Goal: Information Seeking & Learning: Learn about a topic

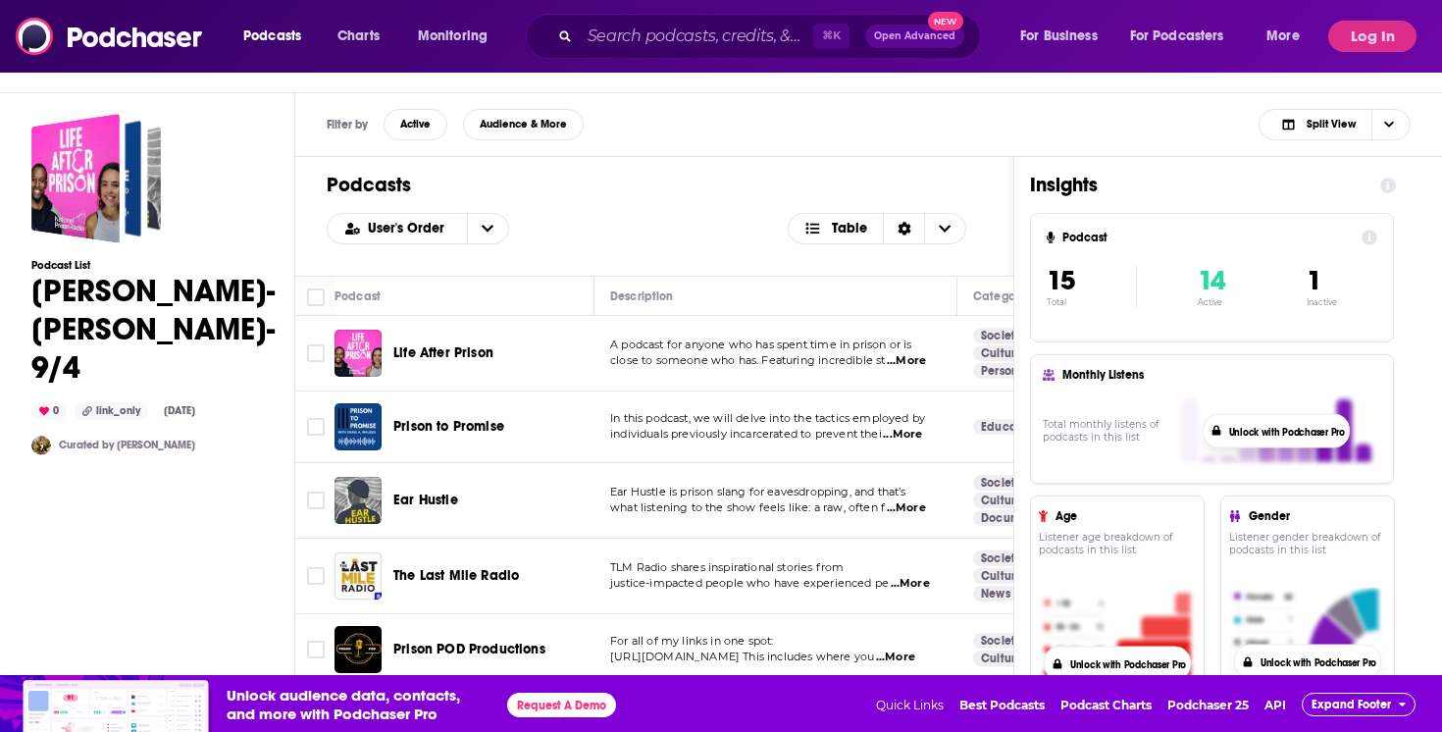
scroll to position [0, 45]
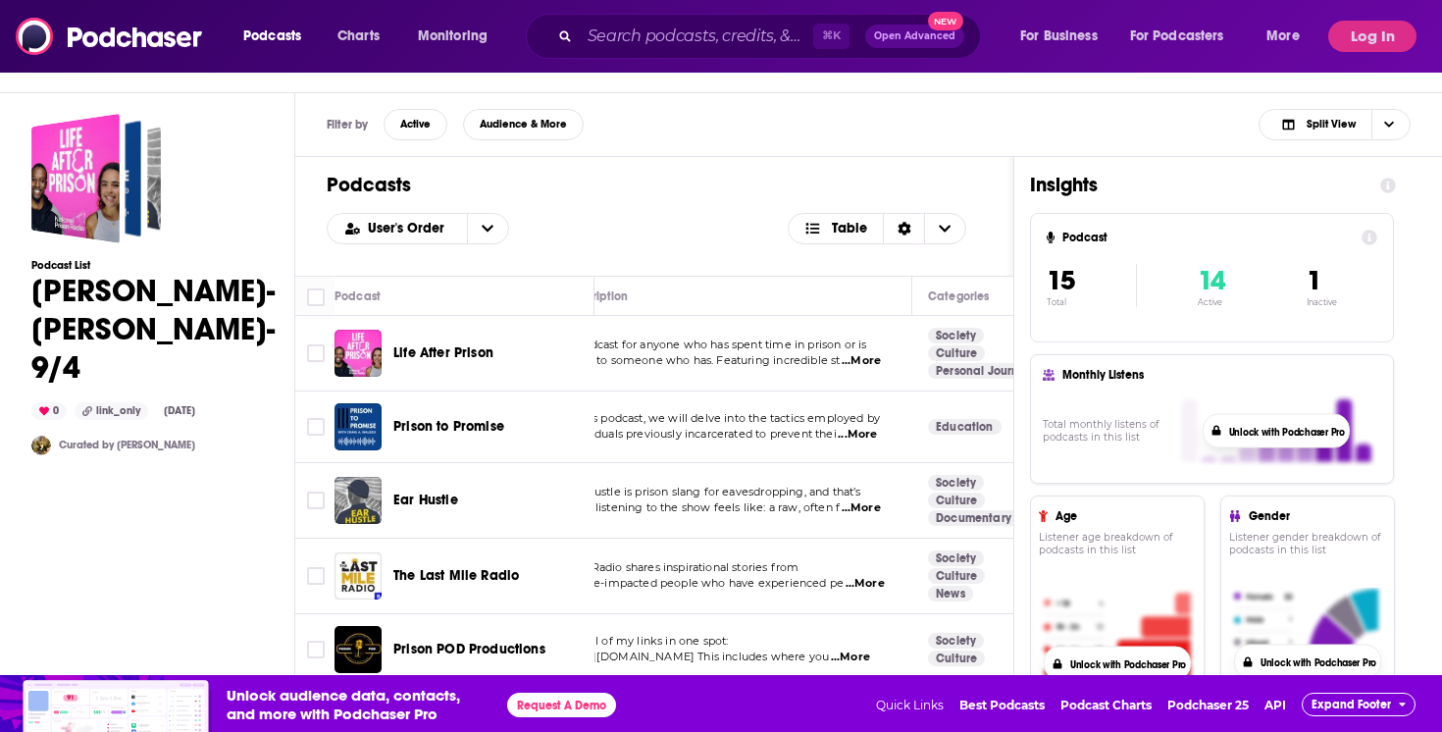
click at [483, 351] on span "Life After Prison" at bounding box center [443, 352] width 100 height 17
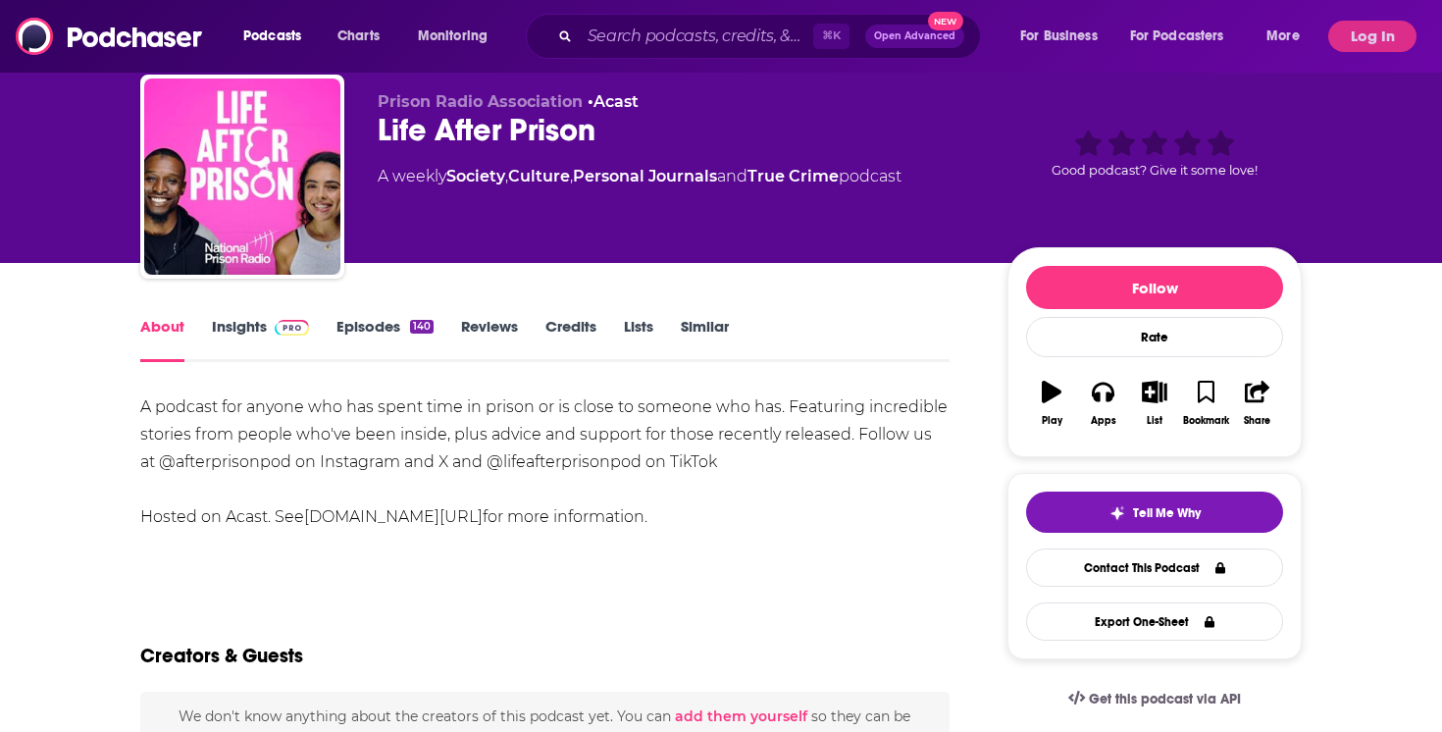
scroll to position [58, 0]
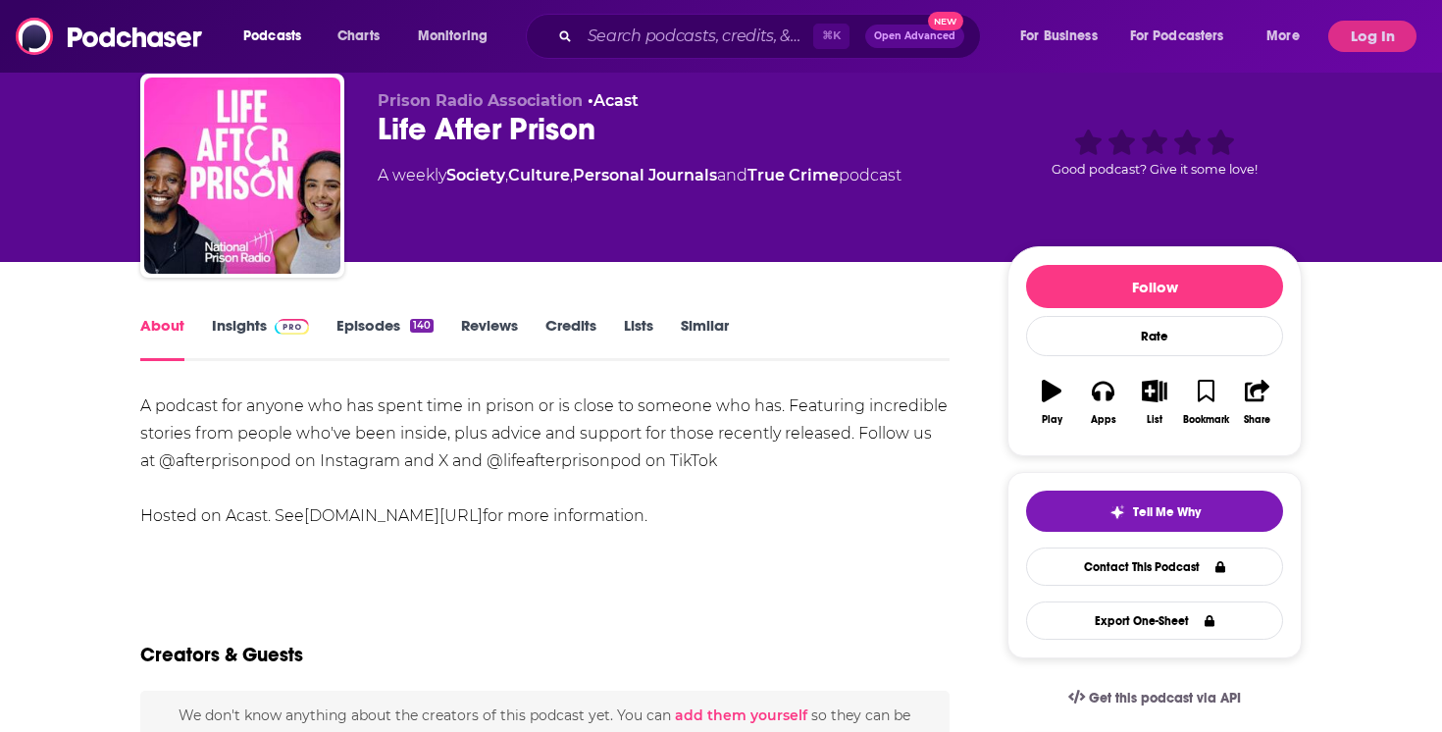
click at [258, 326] on link "Insights" at bounding box center [260, 338] width 97 height 45
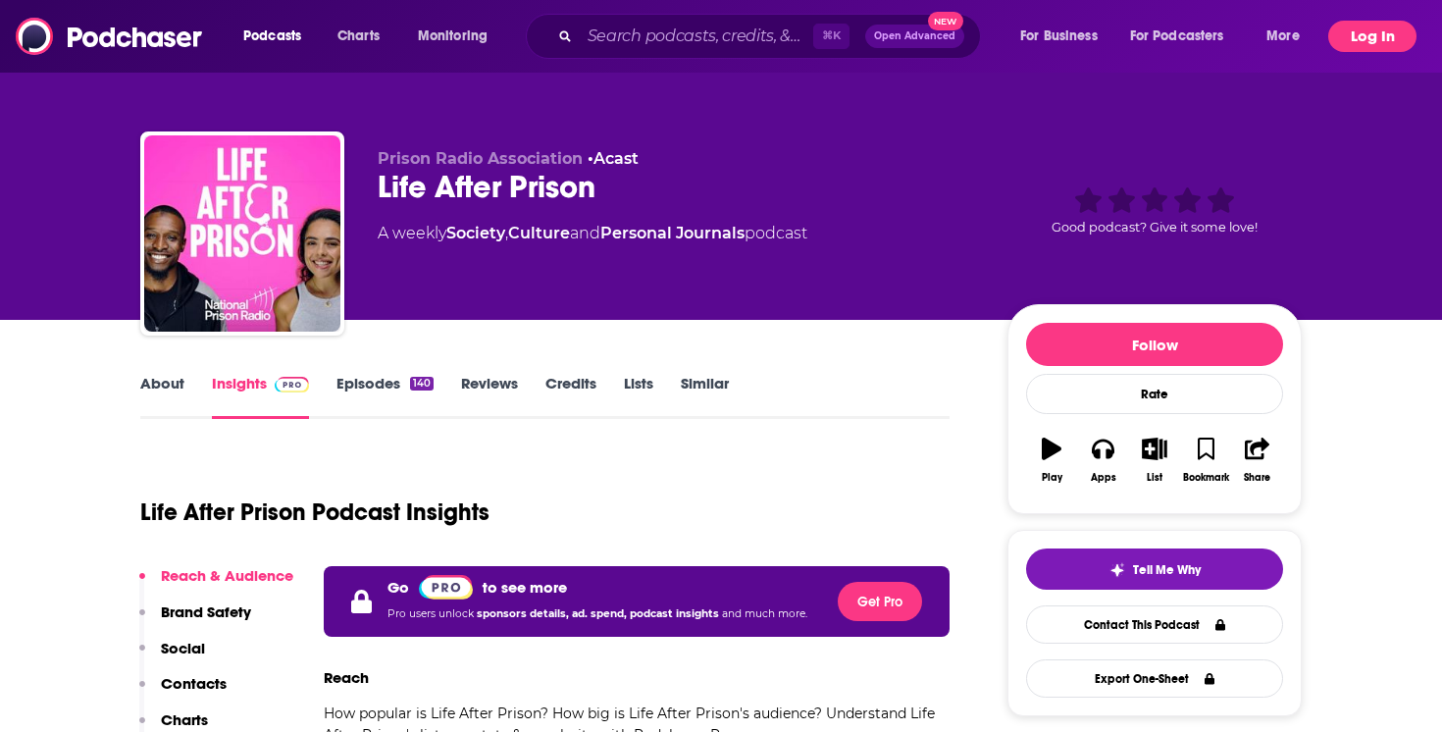
click at [1360, 49] on button "Log In" at bounding box center [1372, 36] width 88 height 31
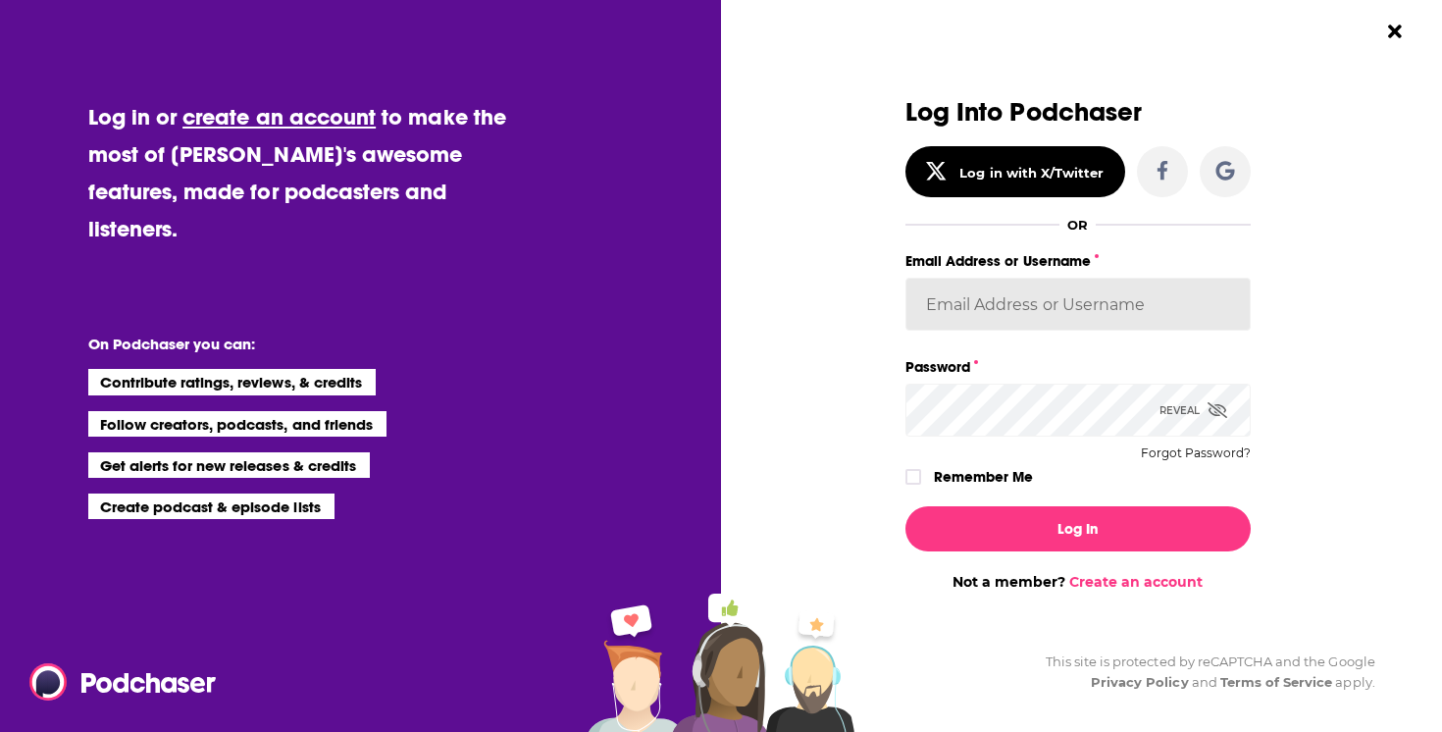
click at [1023, 322] on input "Email Address or Username" at bounding box center [1077, 304] width 345 height 53
type input "[EMAIL_ADDRESS][DOMAIN_NAME]"
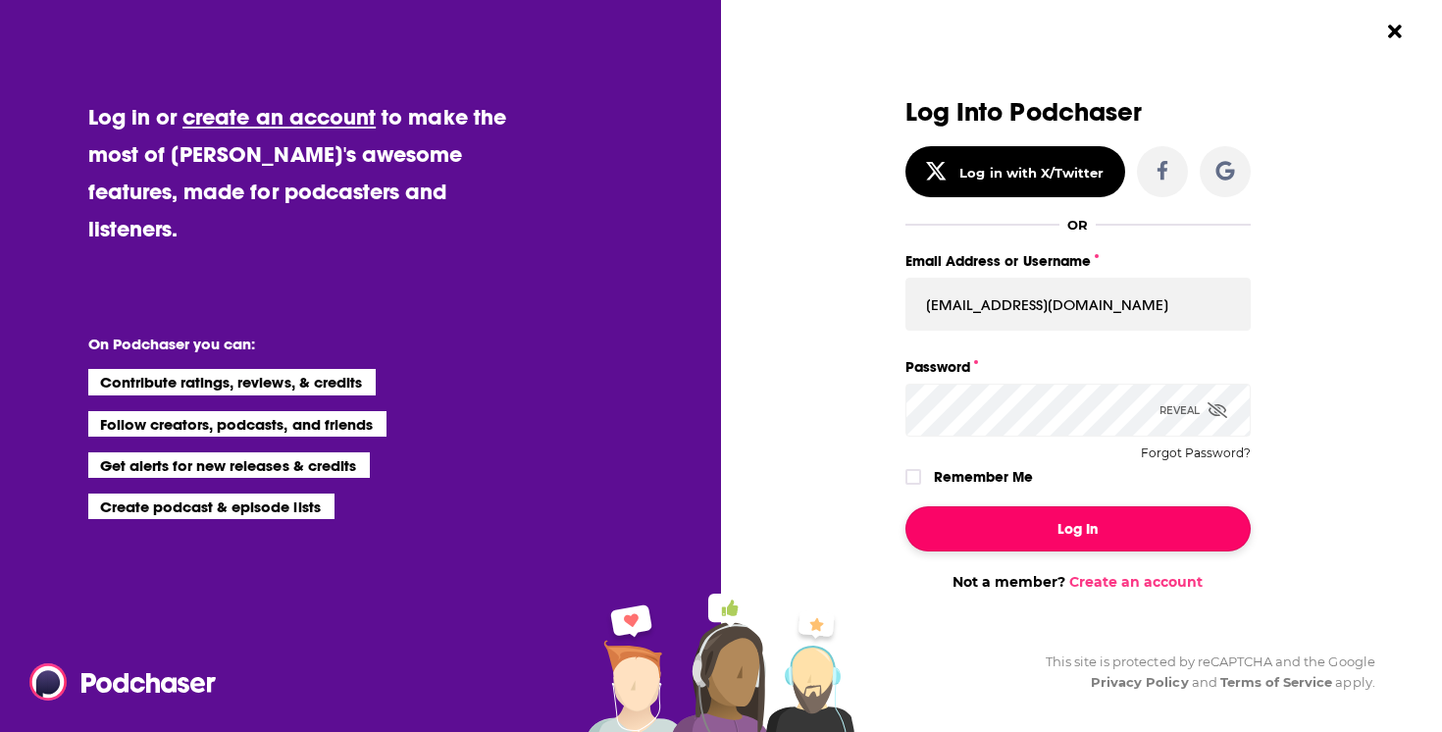
click at [1049, 516] on button "Log In" at bounding box center [1077, 528] width 345 height 45
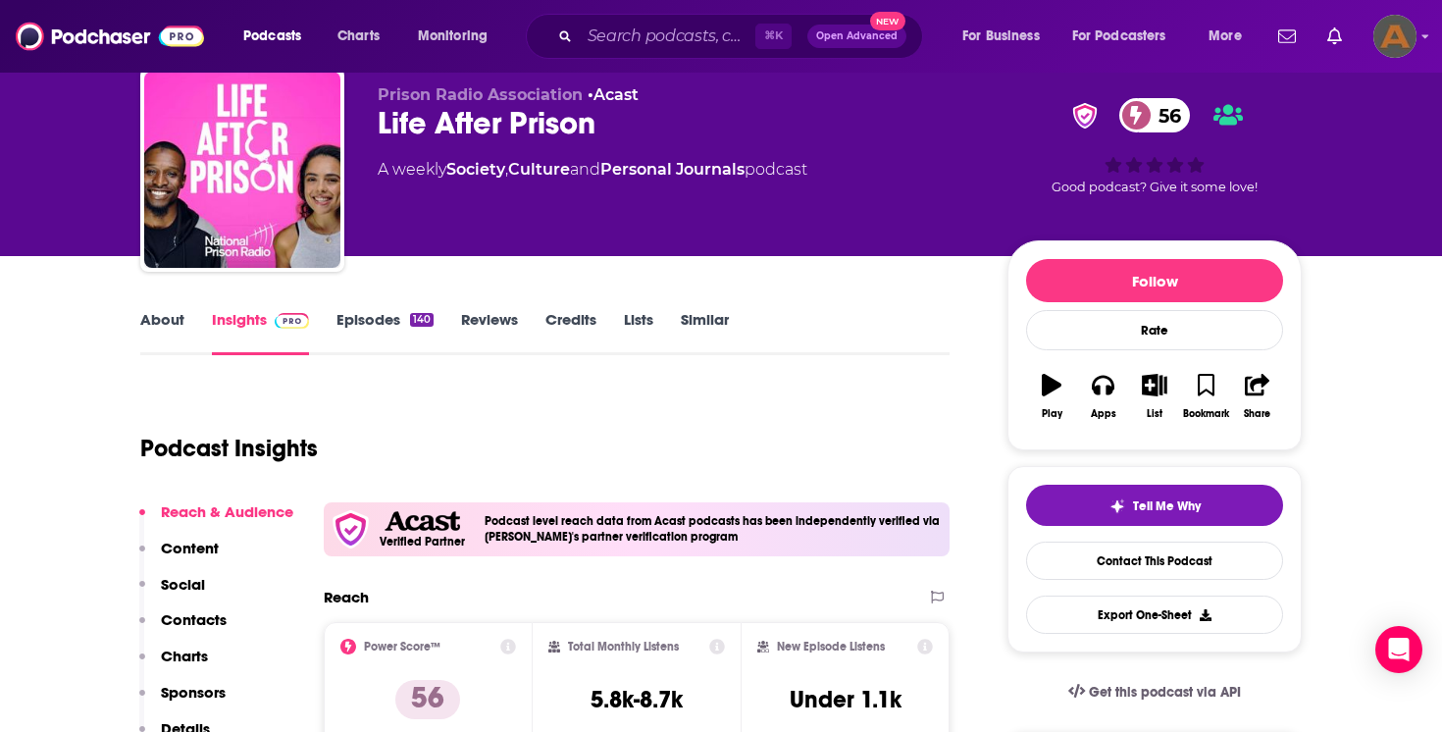
scroll to position [30, 0]
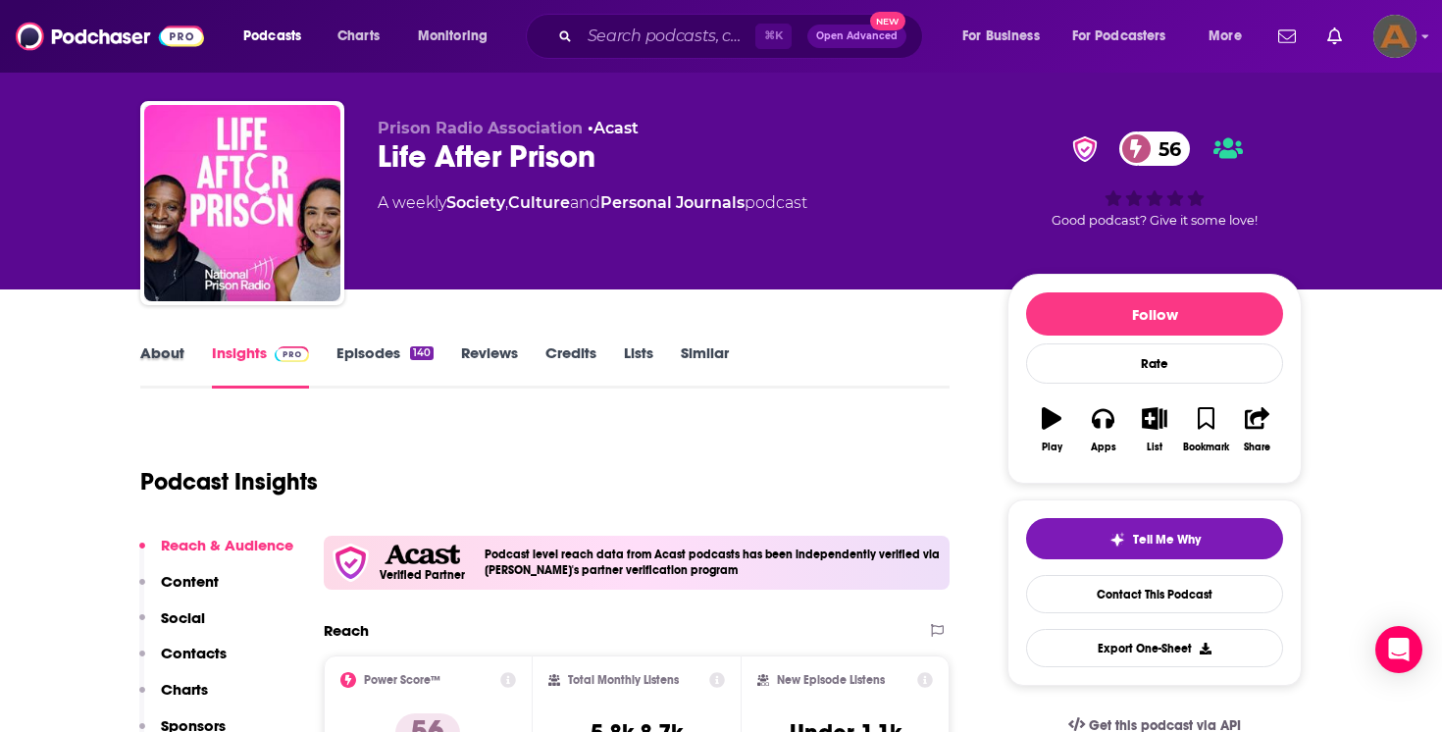
click at [185, 356] on div "About" at bounding box center [176, 365] width 72 height 45
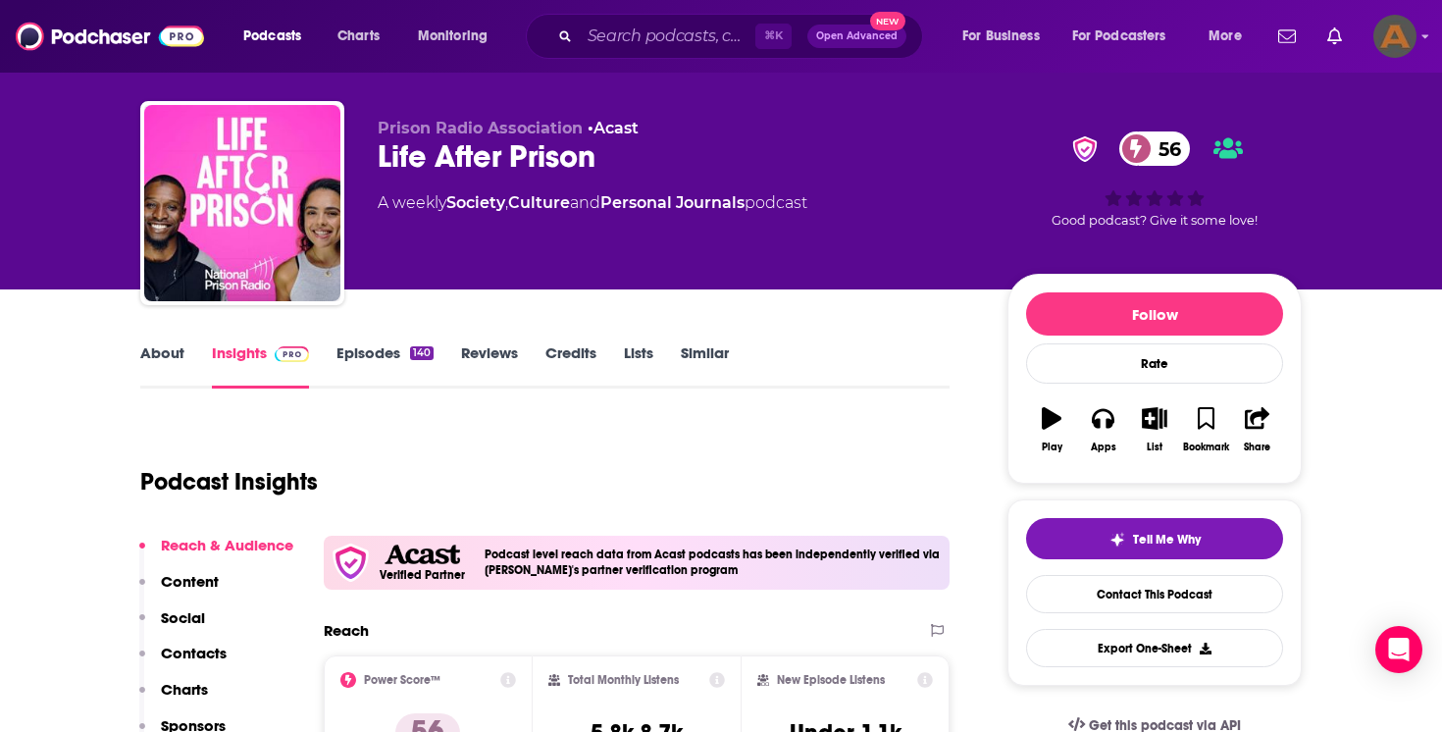
click at [388, 349] on link "Episodes 140" at bounding box center [384, 365] width 97 height 45
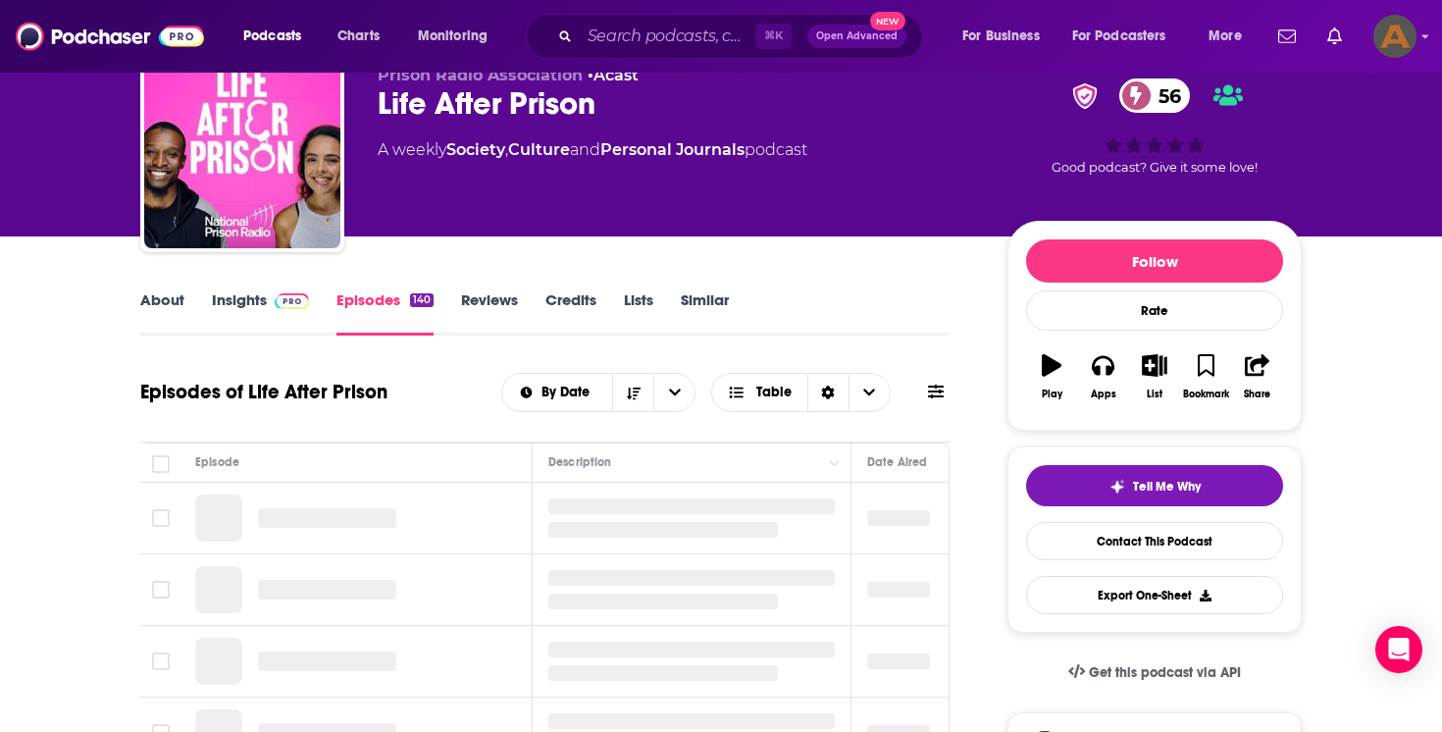
scroll to position [84, 0]
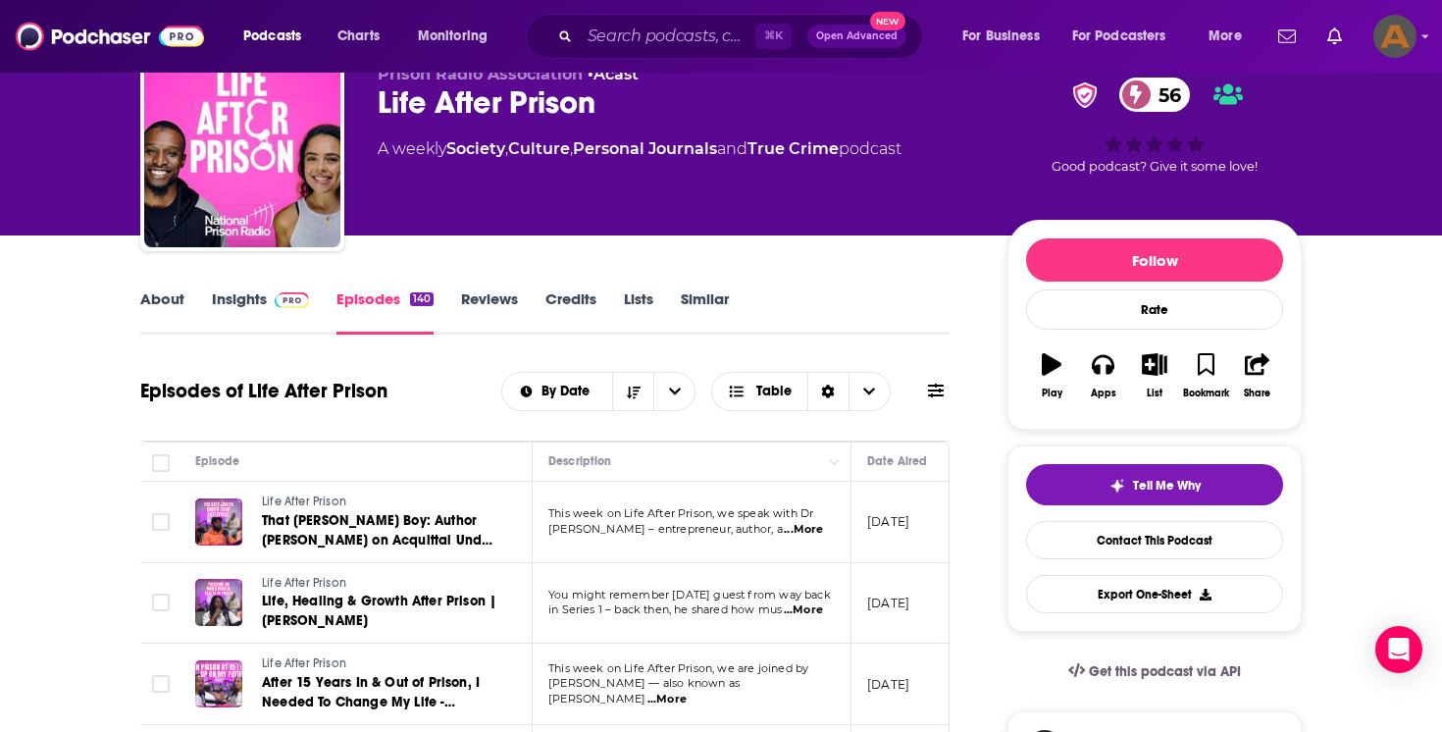
click at [162, 311] on link "About" at bounding box center [162, 311] width 44 height 45
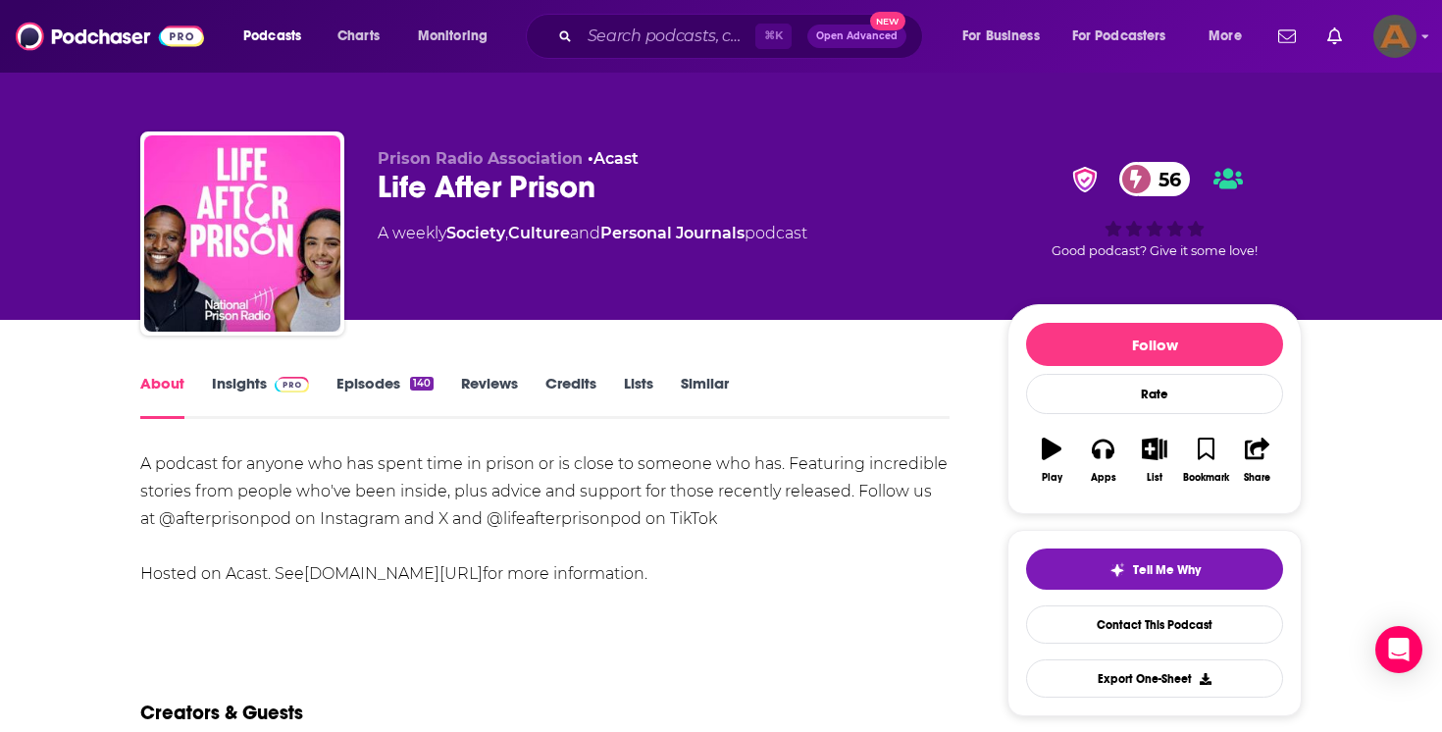
click at [245, 393] on link "Insights" at bounding box center [260, 396] width 97 height 45
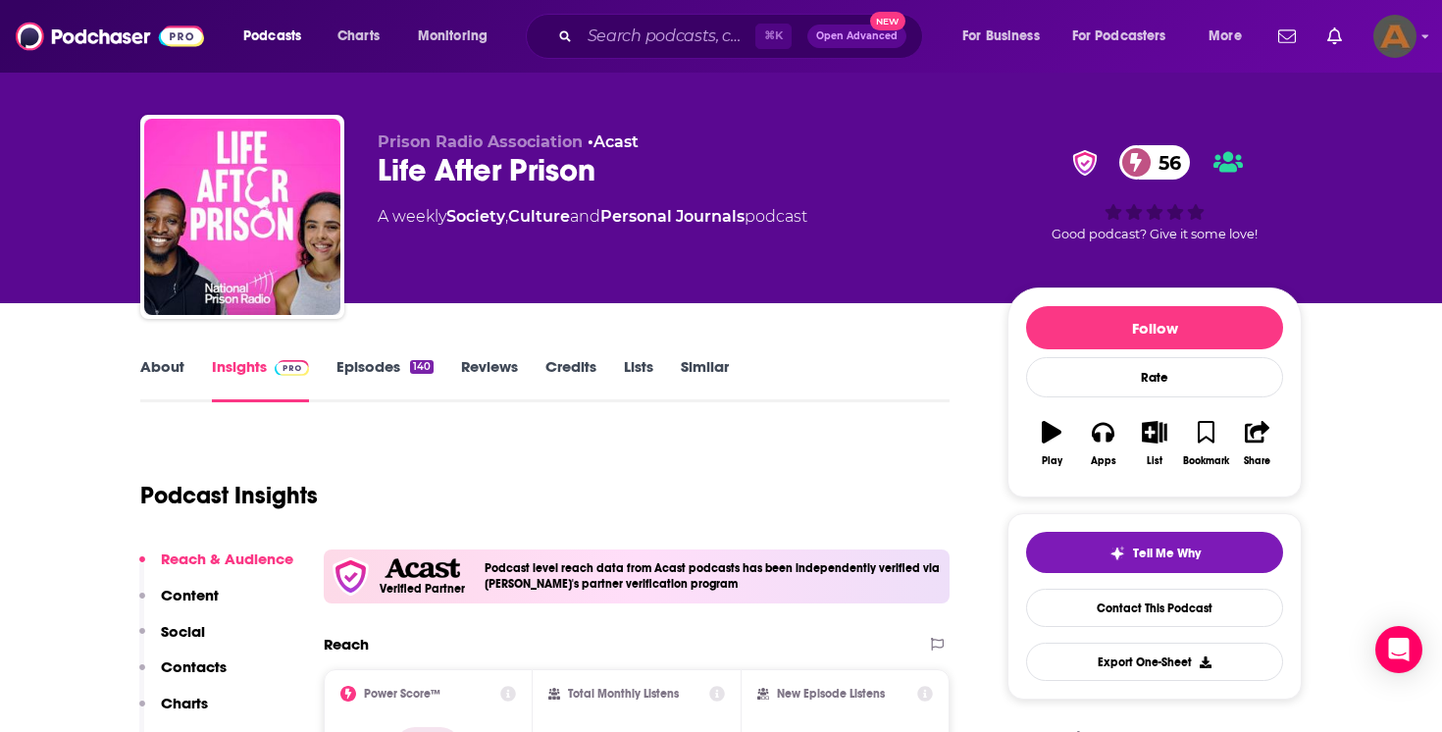
scroll to position [15, 0]
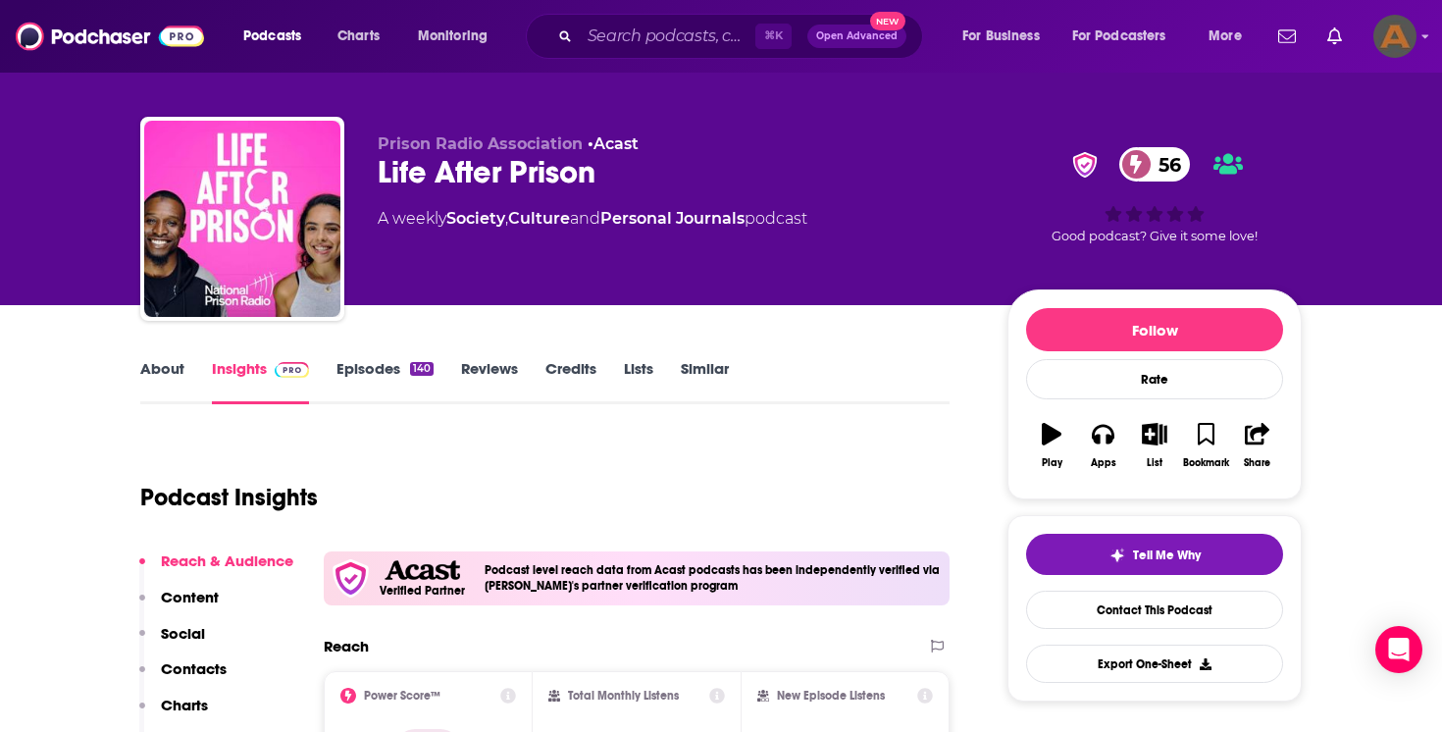
drag, startPoint x: 831, startPoint y: 215, endPoint x: 374, endPoint y: 223, distance: 457.1
click at [374, 223] on div "Prison Radio Association • Acast Life After Prison 56 A weekly Society , Cultur…" at bounding box center [720, 223] width 1161 height 212
copy div "A weekly Society , Culture and Personal Journals podcast"
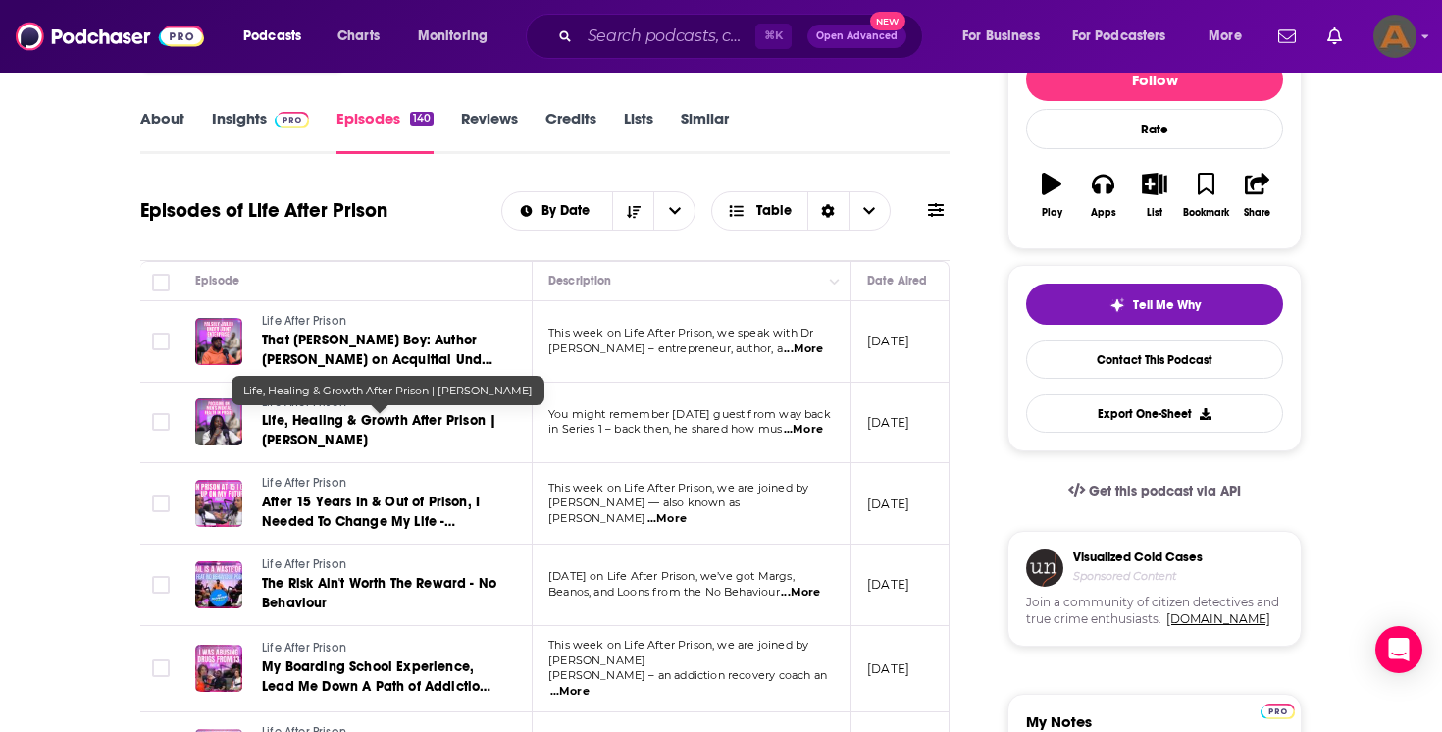
scroll to position [278, 0]
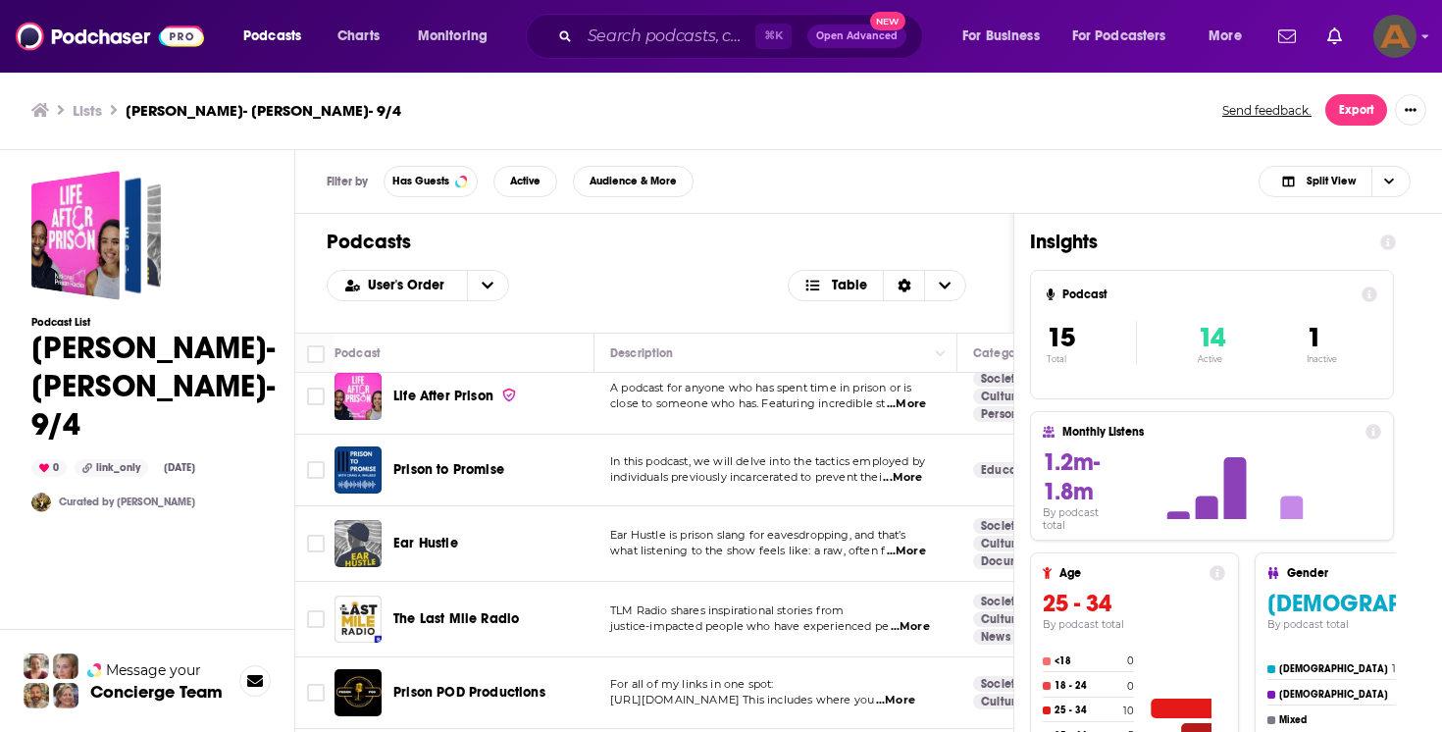
scroll to position [9, 0]
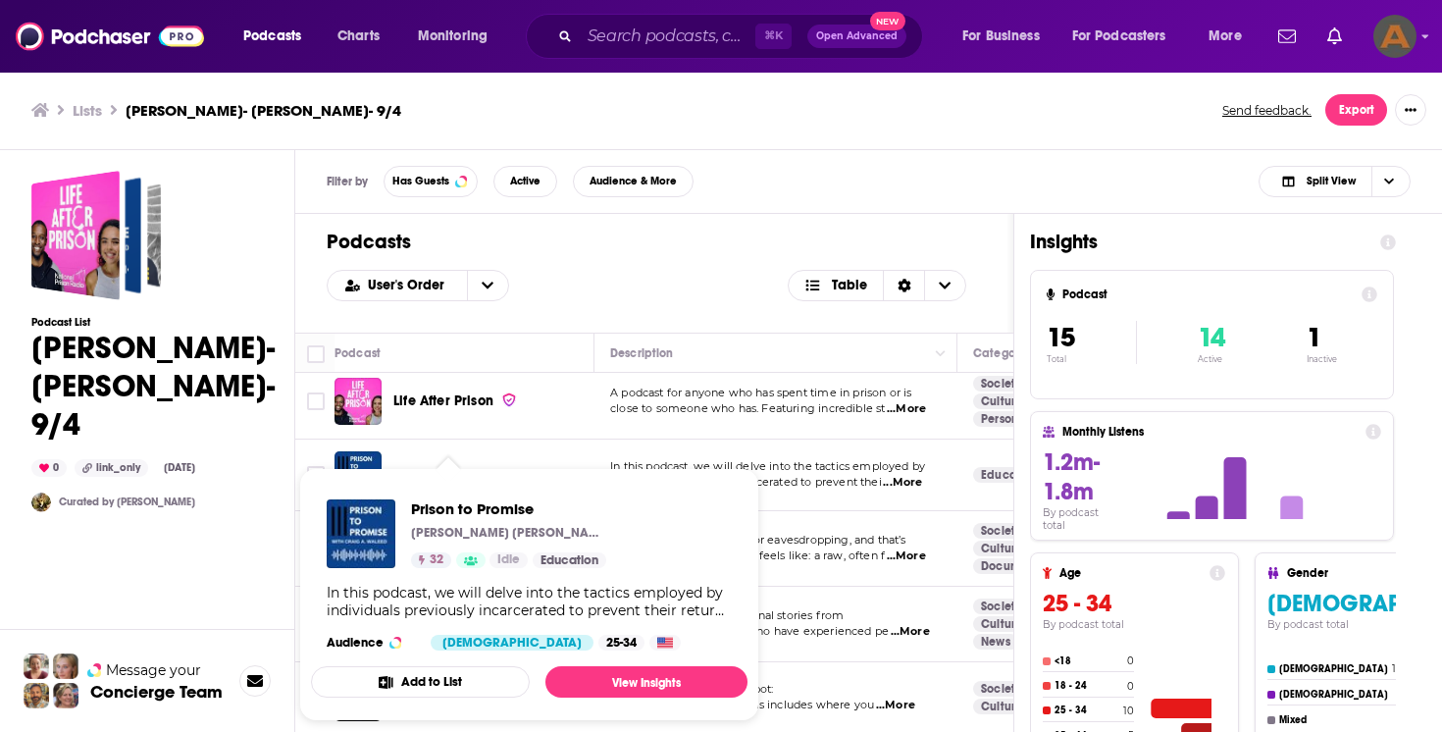
click at [473, 466] on span "Prison to Promise Craig A. Waleed 32 Idle Education In this podcast, we will de…" at bounding box center [529, 594] width 460 height 277
click at [481, 472] on span "Prison to Promise Craig A. Waleed 32 Idle Education In this podcast, we will de…" at bounding box center [529, 594] width 436 height 253
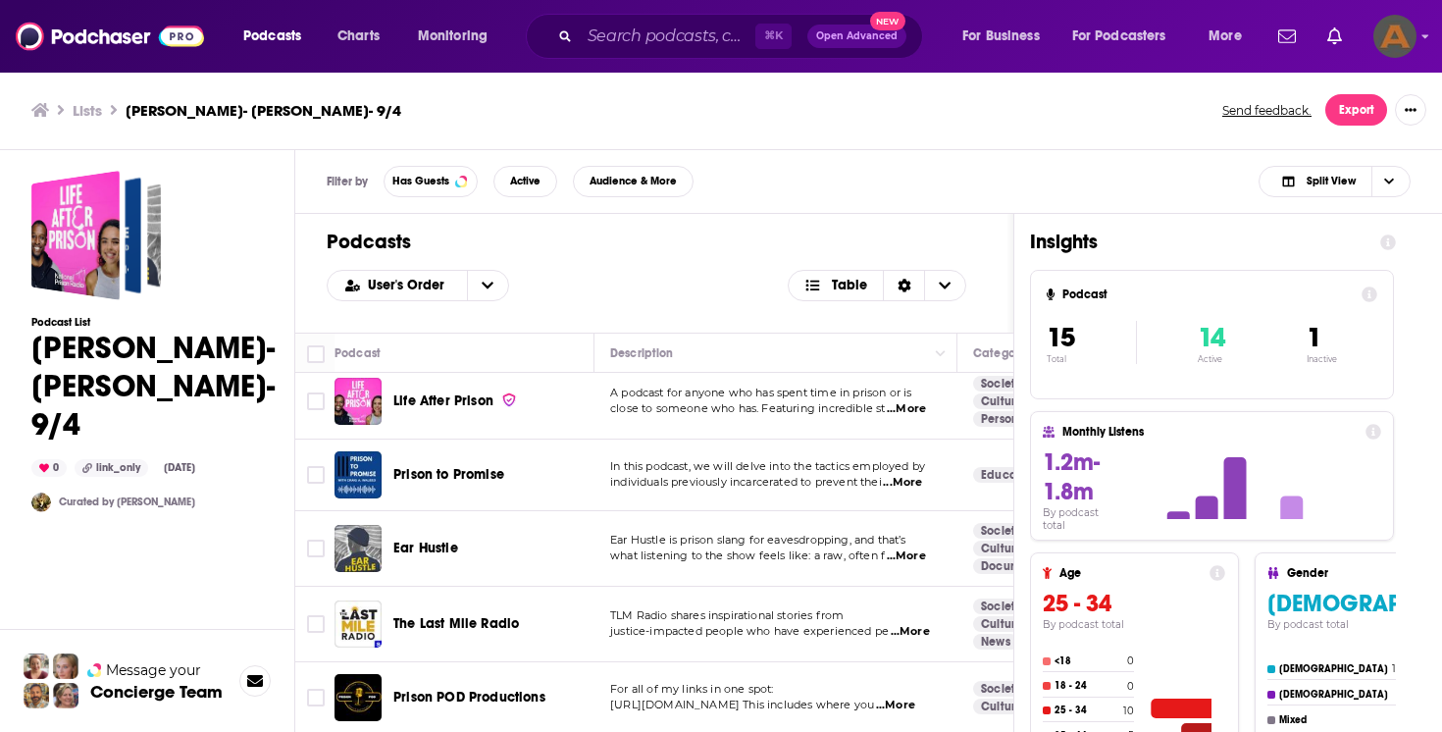
click at [476, 478] on span "Prison to Promise" at bounding box center [448, 474] width 111 height 17
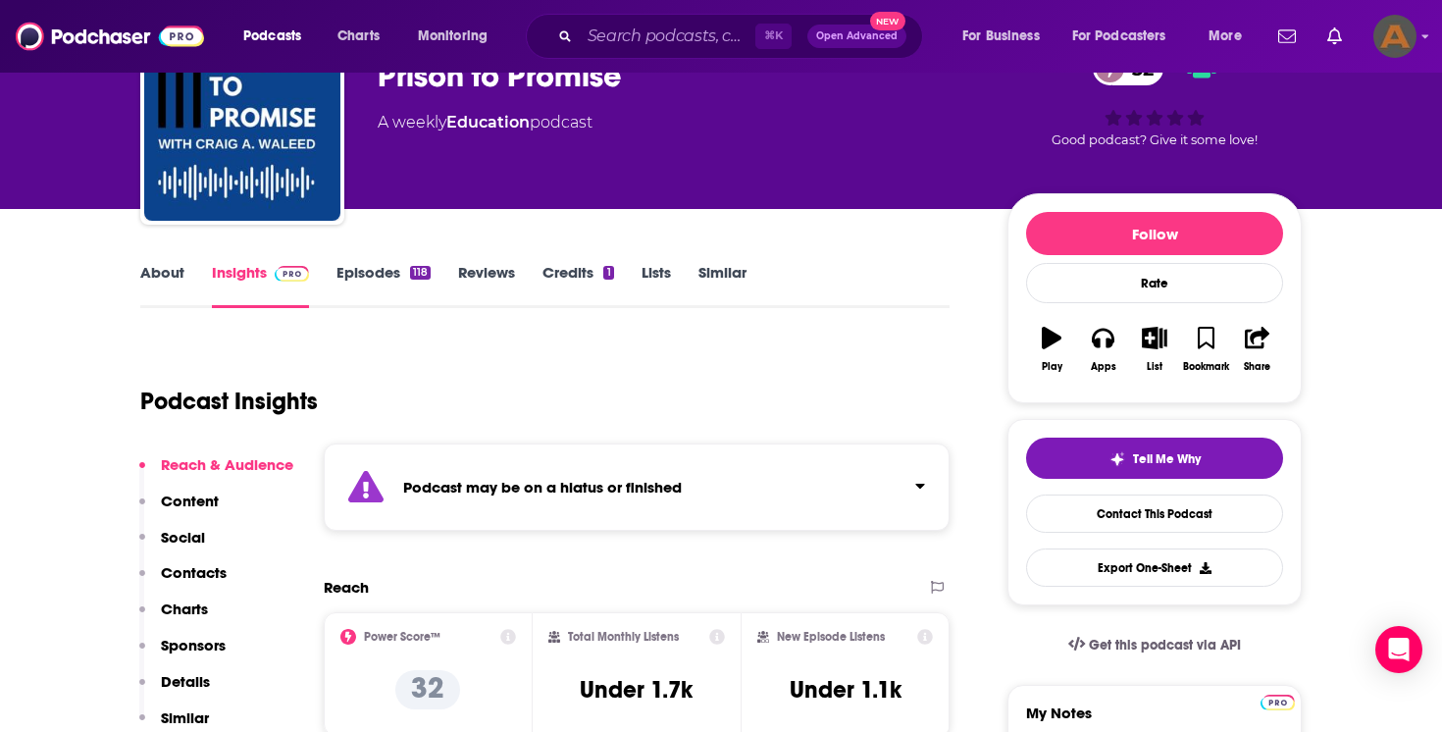
scroll to position [124, 0]
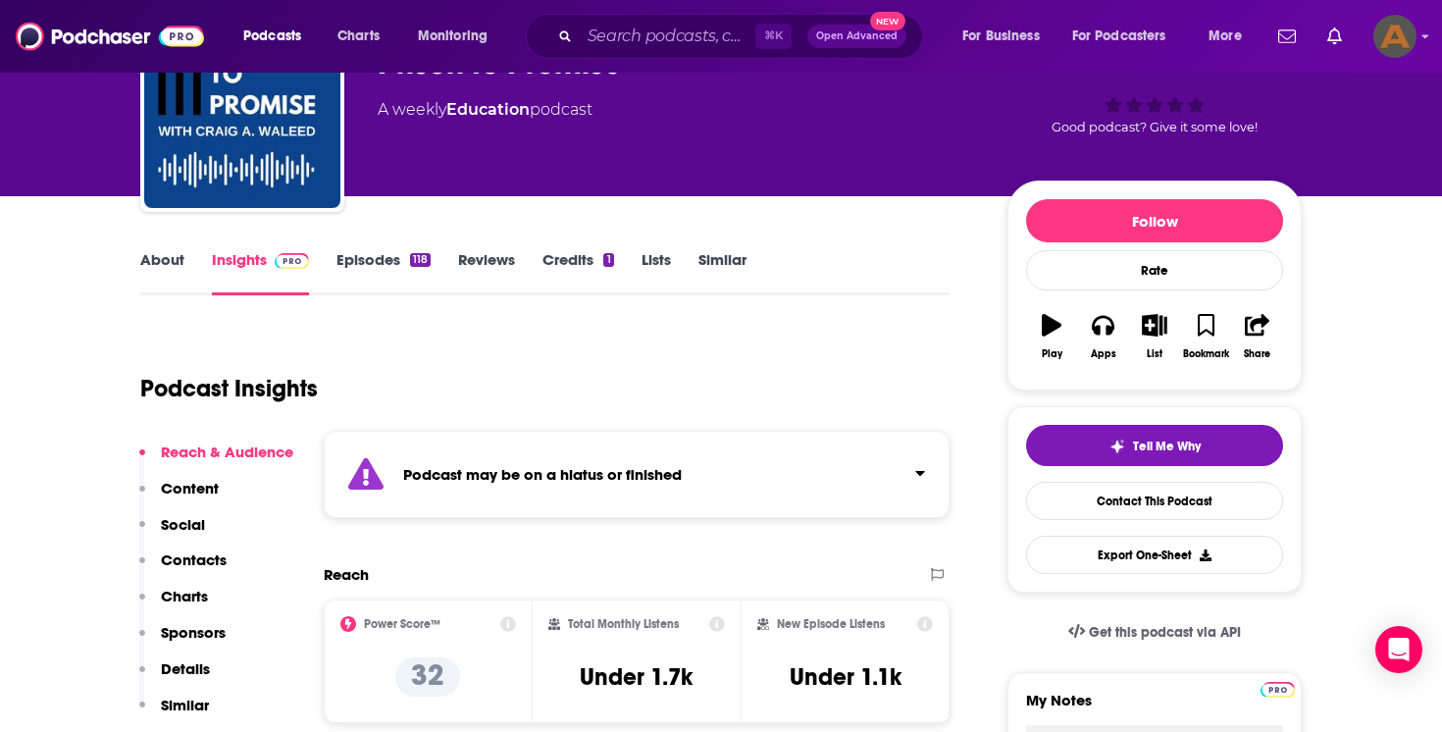
click at [374, 257] on link "Episodes 118" at bounding box center [383, 272] width 94 height 45
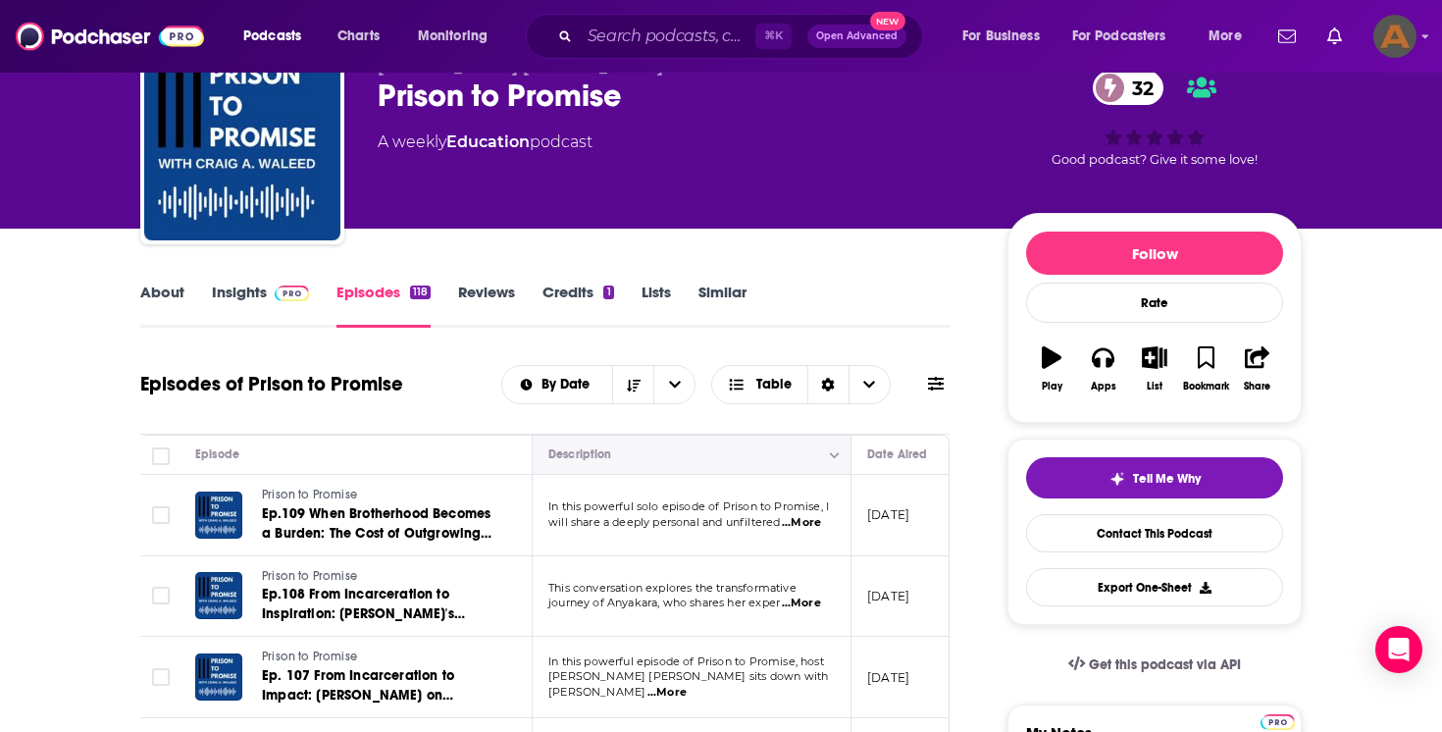
scroll to position [93, 0]
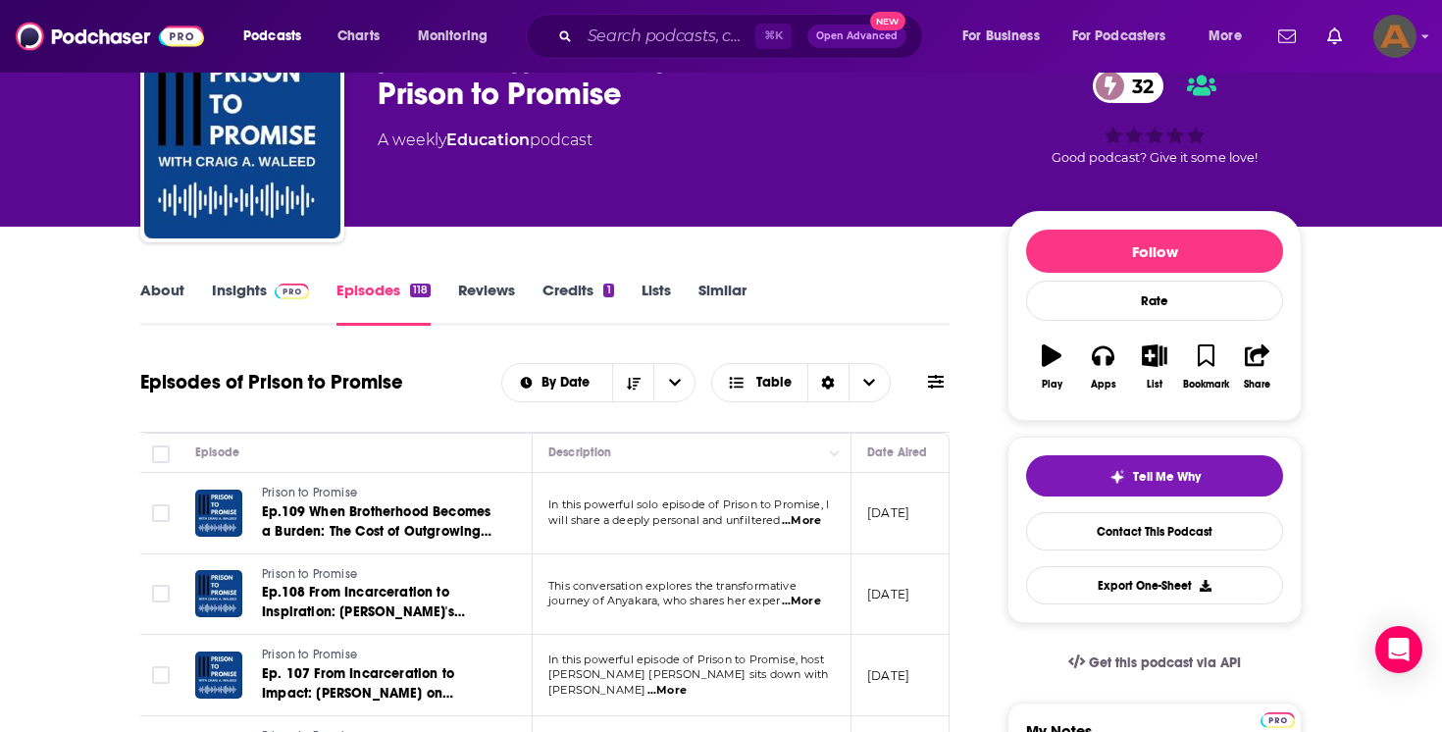
click at [275, 295] on img at bounding box center [292, 291] width 34 height 16
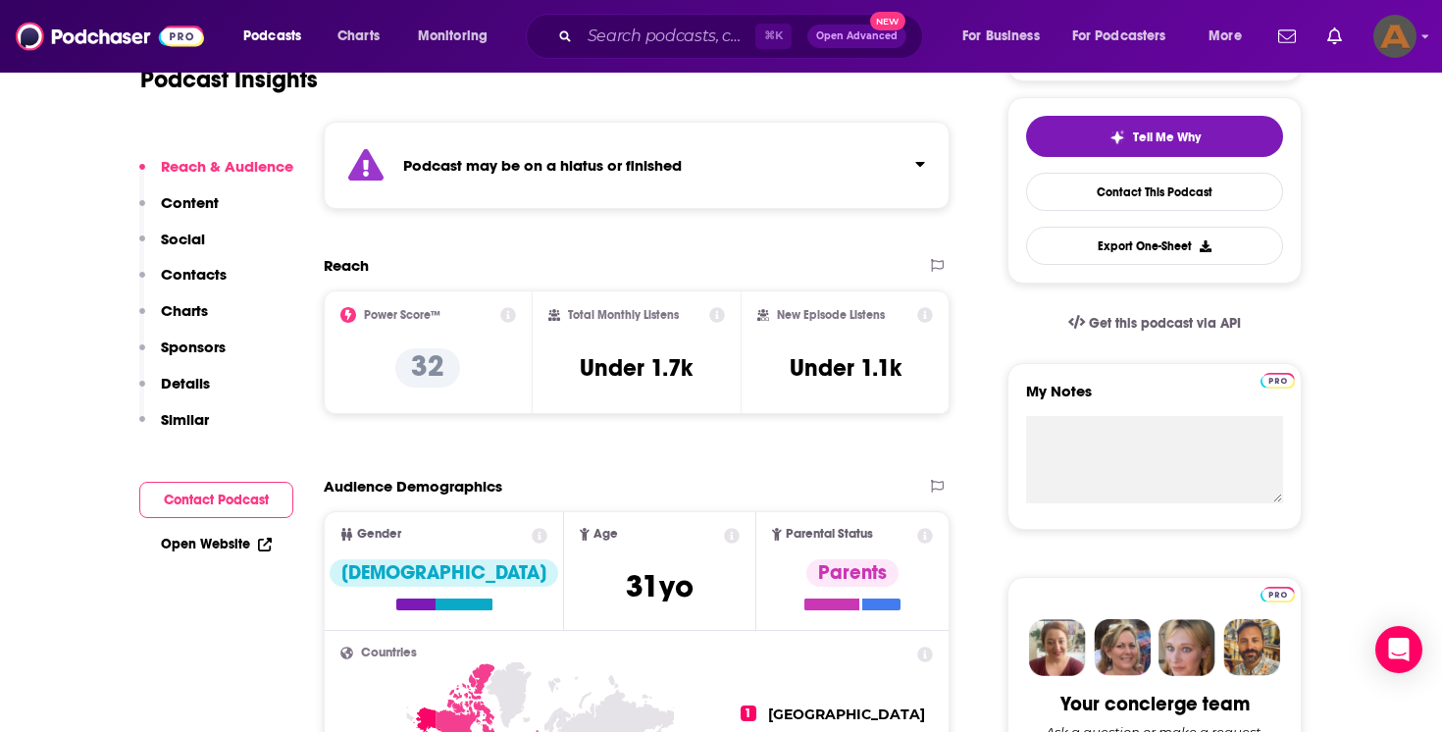
scroll to position [433, 0]
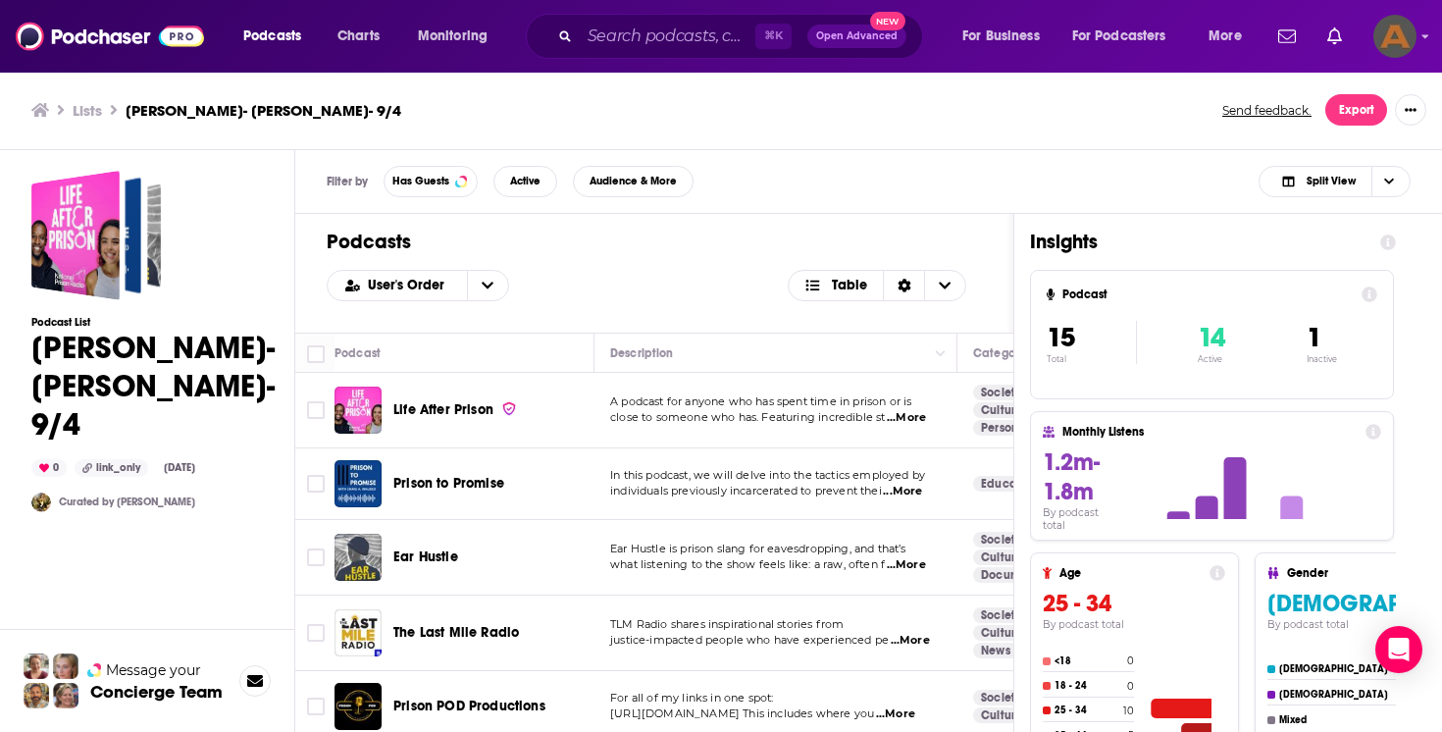
click at [421, 564] on div "Podcasts Charts Monitoring ⌘ K Open Advanced New For Business For Podcasters Mo…" at bounding box center [721, 366] width 1442 height 732
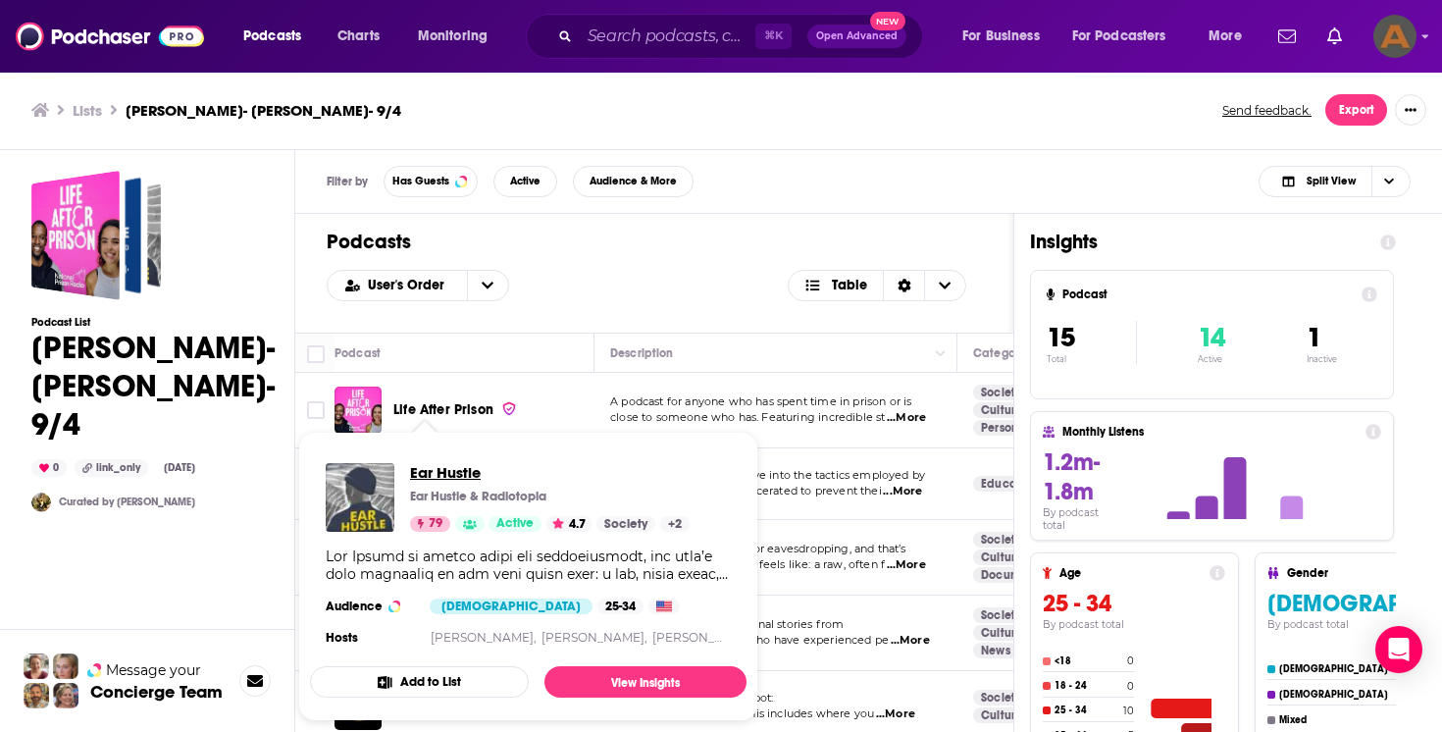
click at [424, 477] on span "Ear Hustle" at bounding box center [550, 472] width 280 height 19
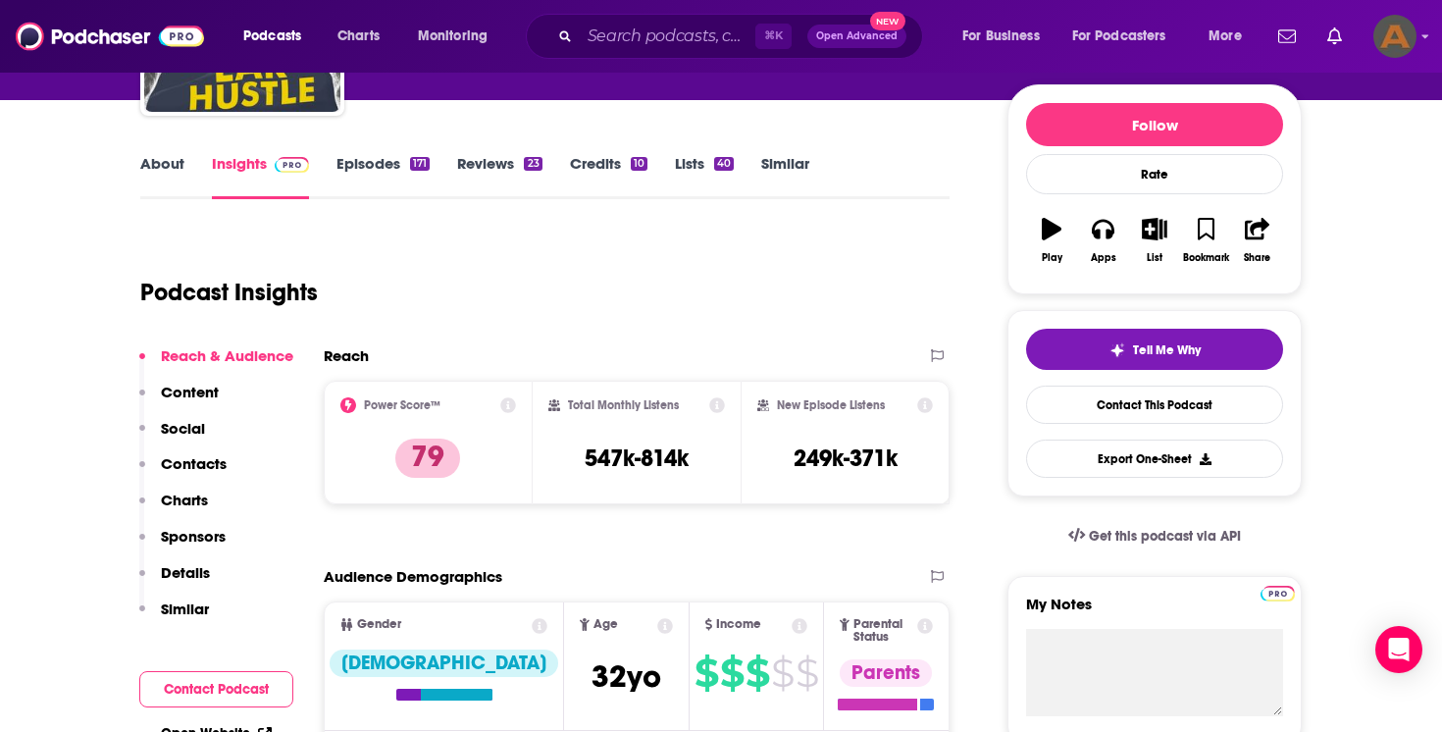
scroll to position [223, 0]
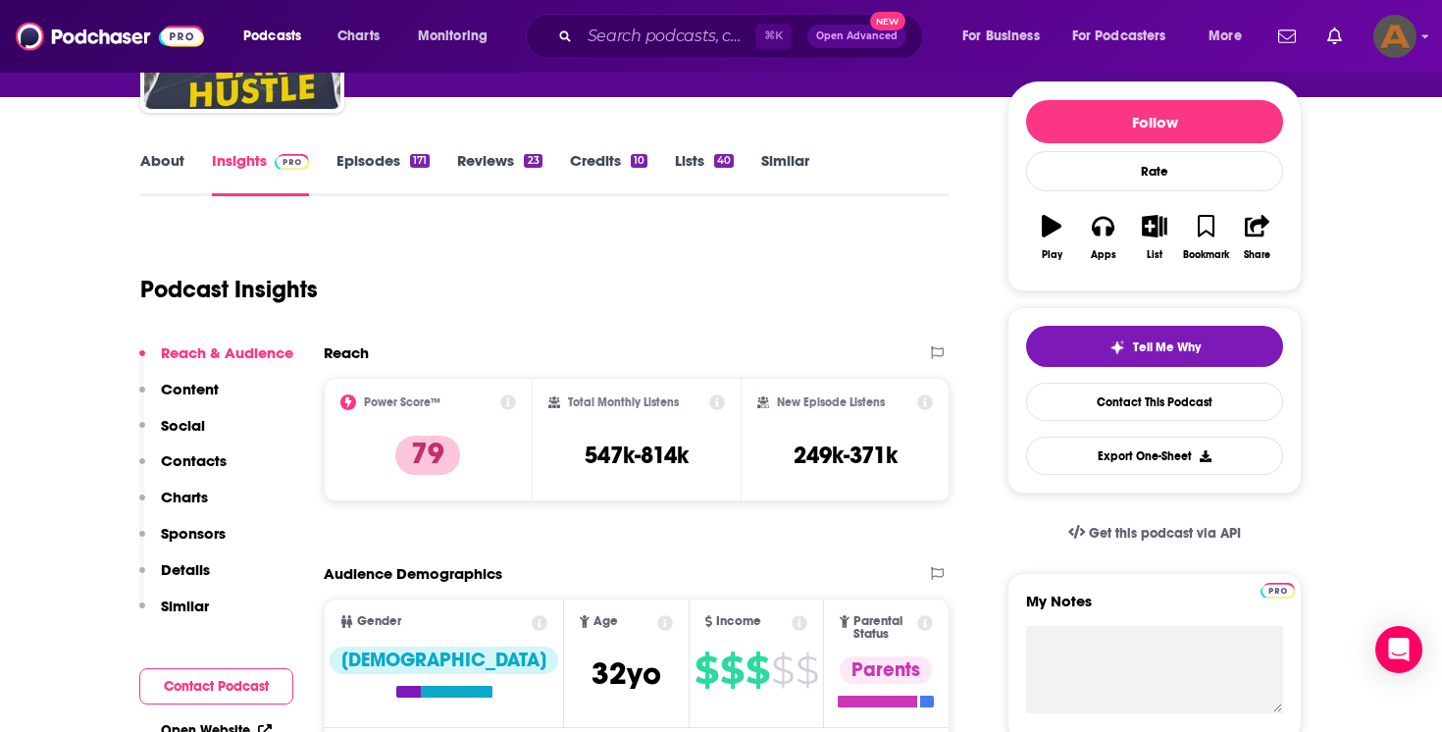
click at [495, 171] on link "Reviews 23" at bounding box center [499, 173] width 84 height 45
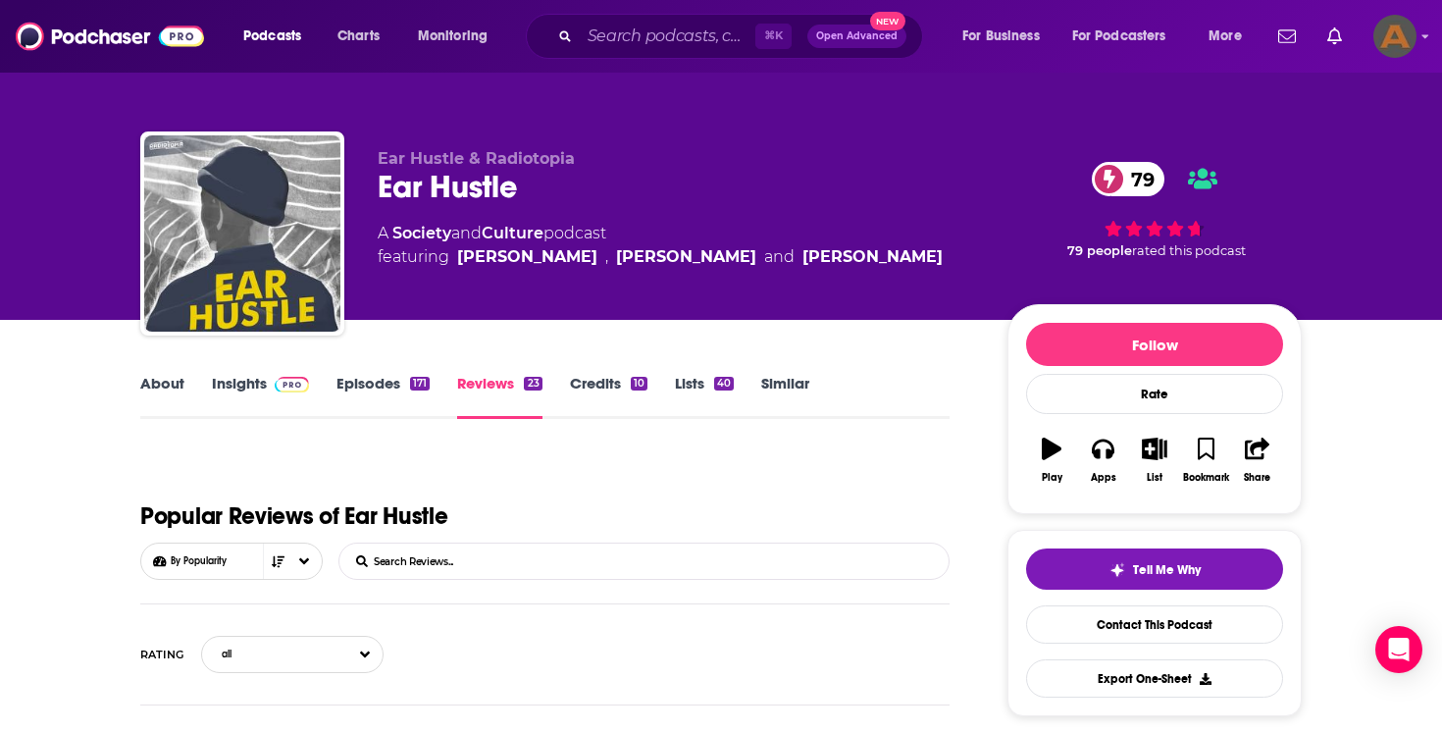
click at [383, 389] on link "Episodes 171" at bounding box center [382, 396] width 93 height 45
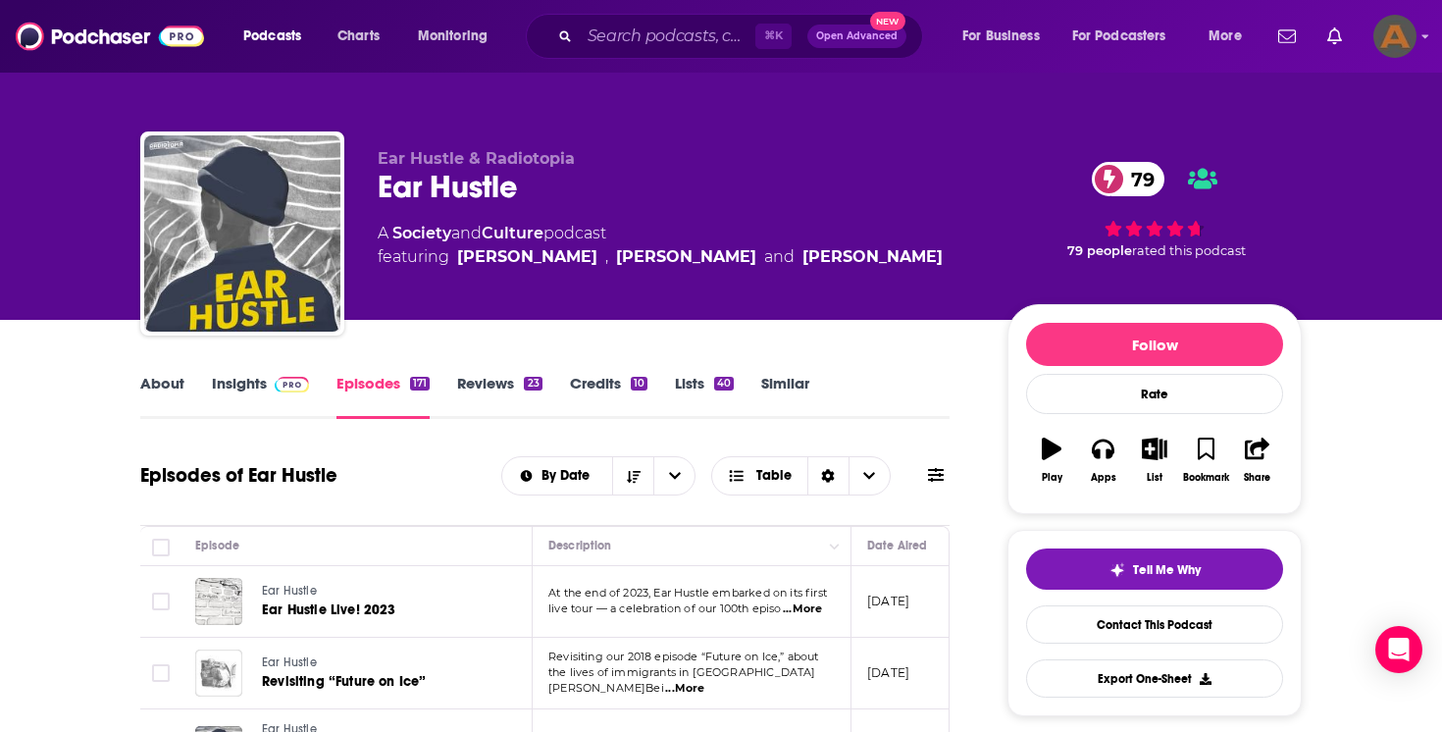
click at [242, 382] on link "Insights" at bounding box center [260, 396] width 97 height 45
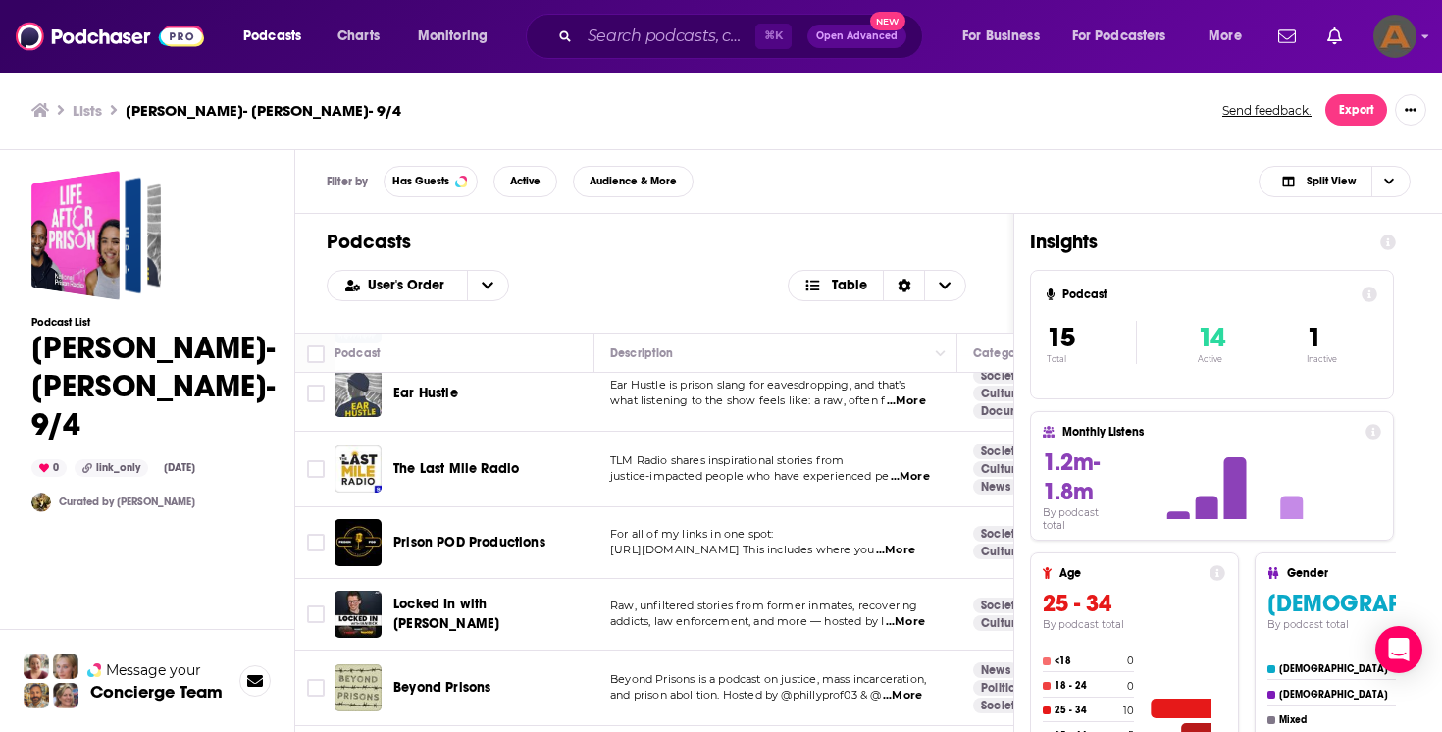
scroll to position [181, 0]
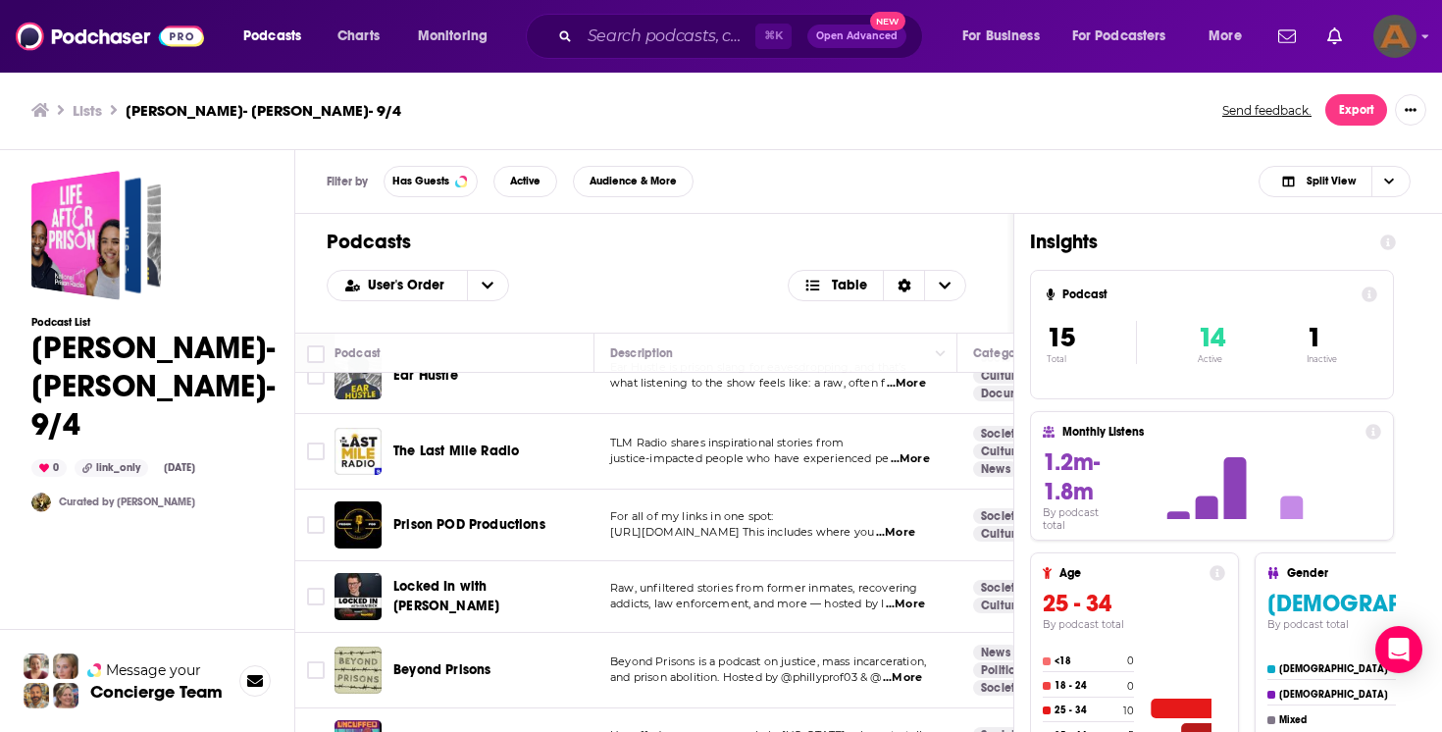
click at [515, 445] on span "The Last Mile Radio" at bounding box center [456, 450] width 126 height 17
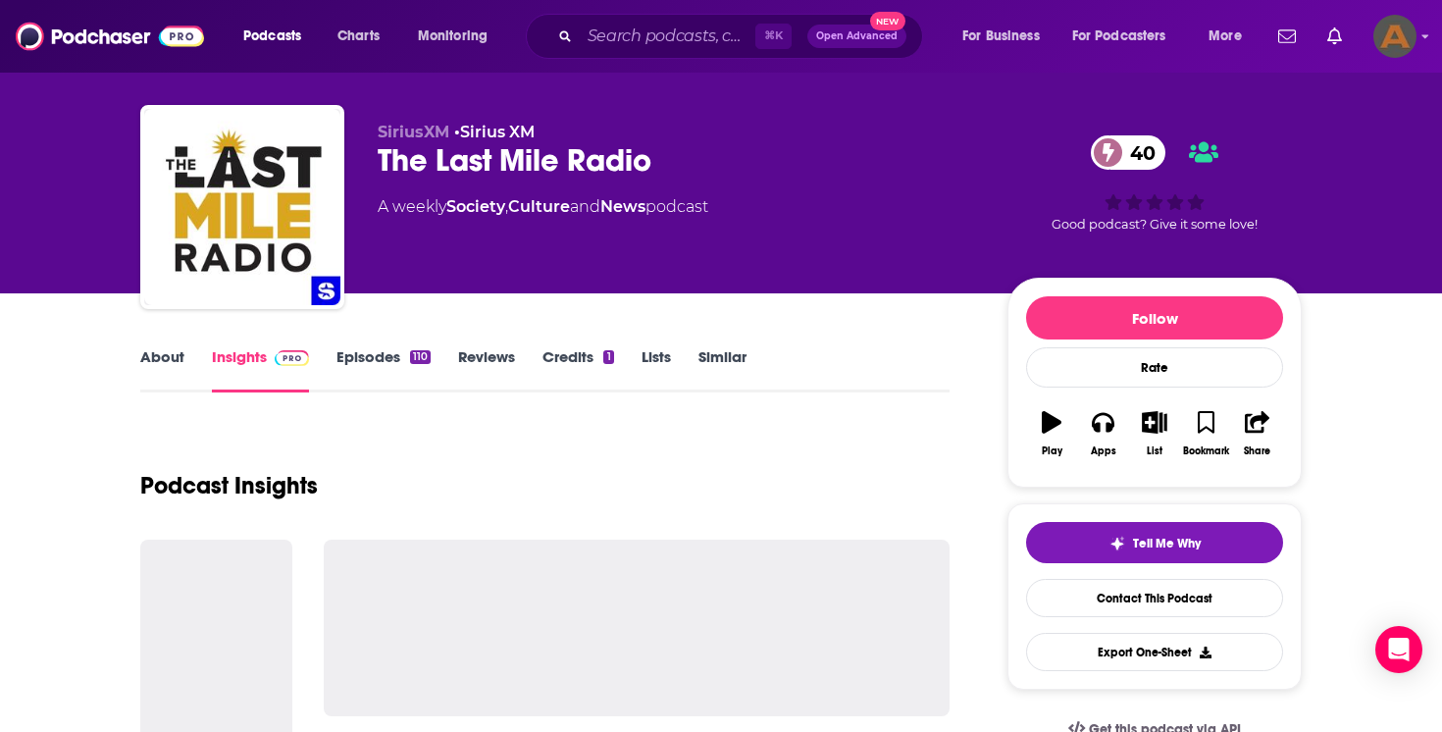
scroll to position [38, 0]
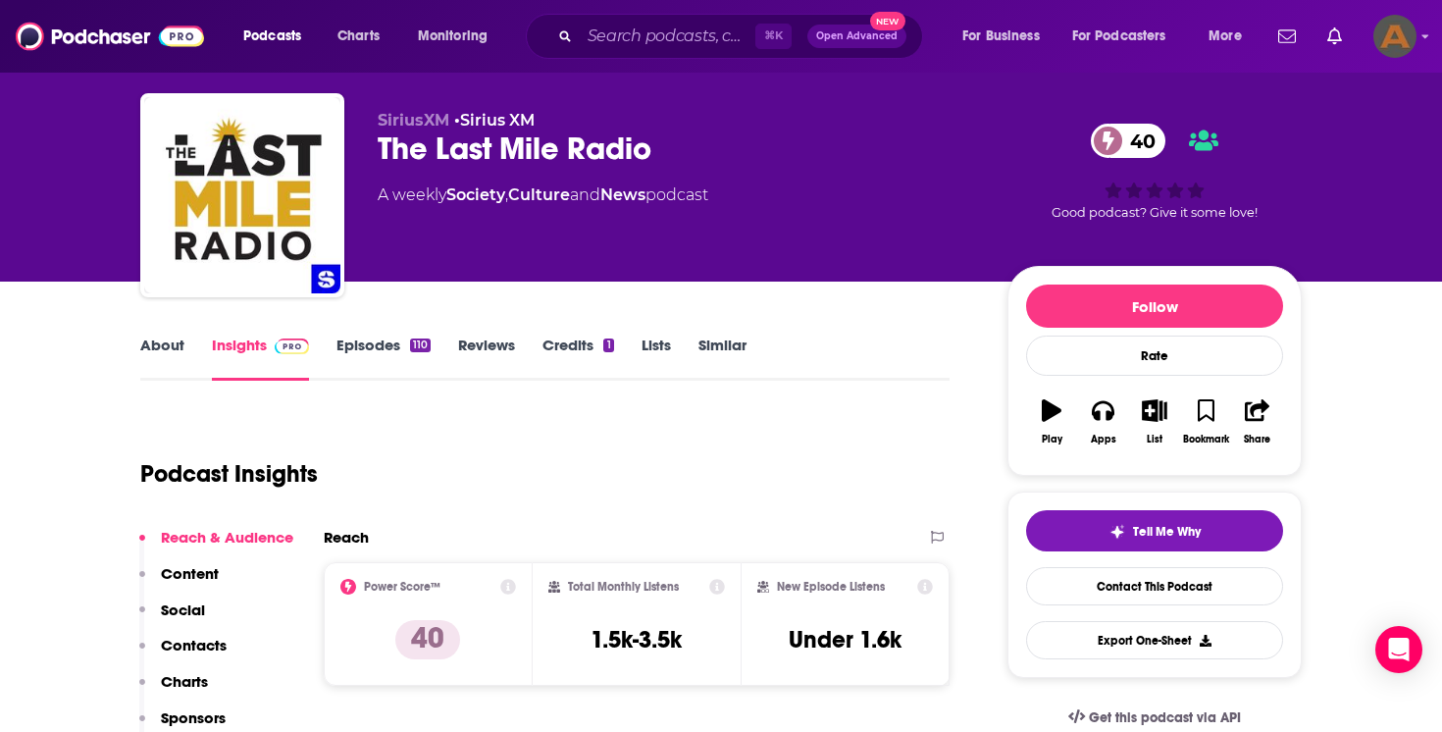
drag, startPoint x: 737, startPoint y: 198, endPoint x: 375, endPoint y: 192, distance: 361.9
click at [375, 192] on div "SiriusXM • Sirius XM The Last Mile Radio 40 A weekly Society , Culture and News…" at bounding box center [720, 199] width 1161 height 212
copy div "A weekly Society , Culture and News podcast"
